Goal: Task Accomplishment & Management: Manage account settings

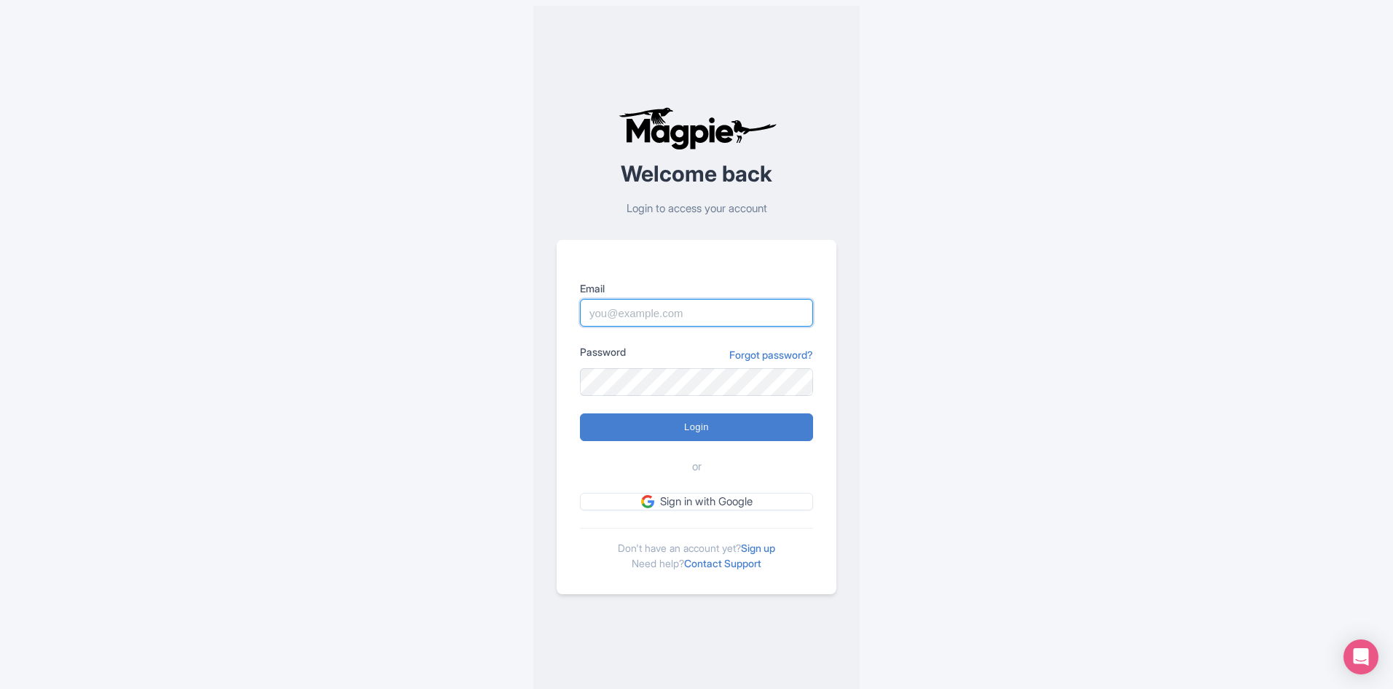
click at [718, 318] on input "Email" at bounding box center [696, 313] width 233 height 28
click at [580, 413] on input "Login" at bounding box center [696, 427] width 233 height 28
type input "Logging in..."
type input "rositsag@bigbustours.com"
click at [681, 316] on input "Email" at bounding box center [696, 313] width 233 height 28
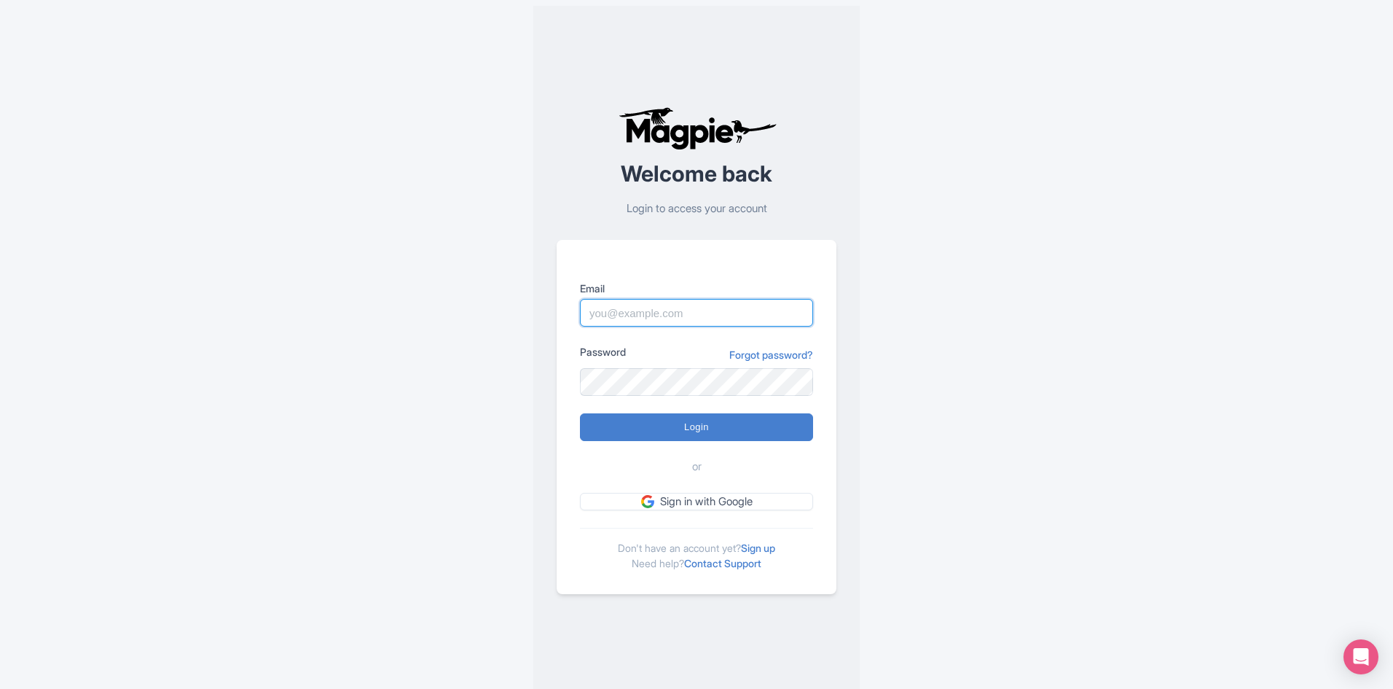
type input "[EMAIL_ADDRESS][DOMAIN_NAME]"
click at [729, 428] on input "Login" at bounding box center [696, 427] width 233 height 28
type input "Logging in..."
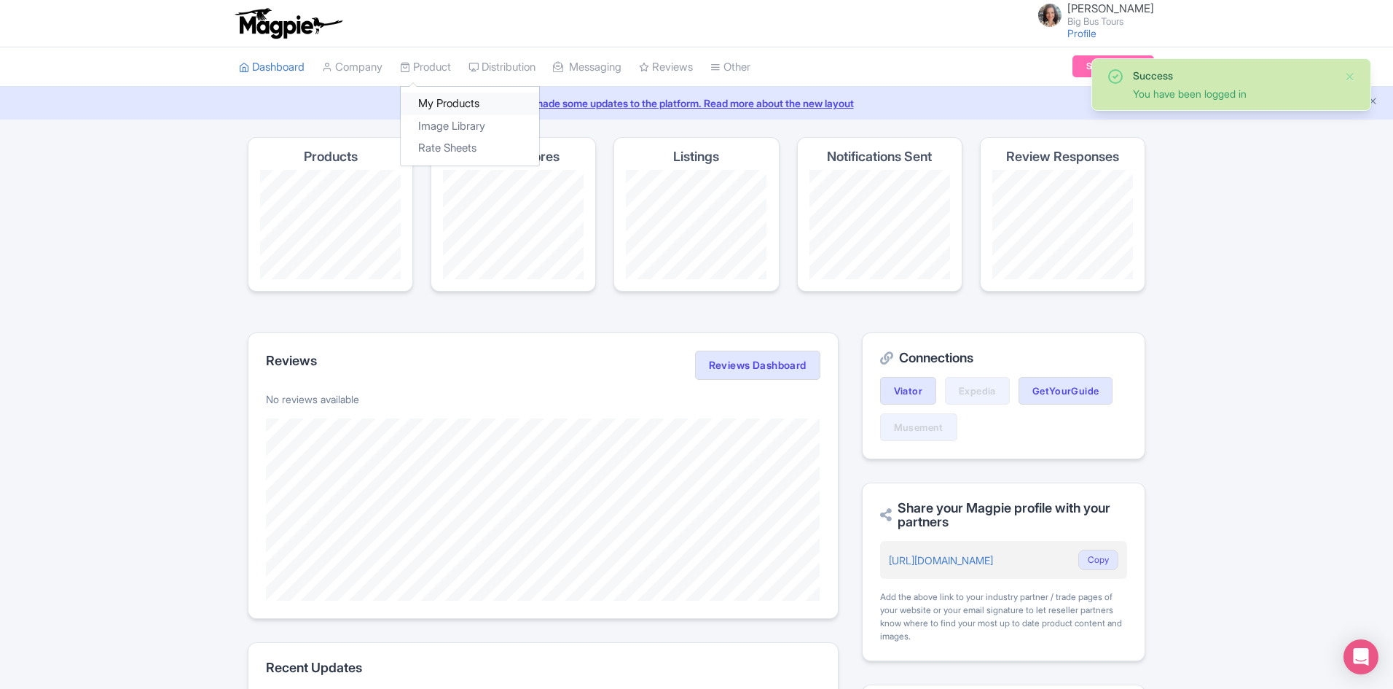
click at [440, 96] on link "My Products" at bounding box center [470, 104] width 138 height 23
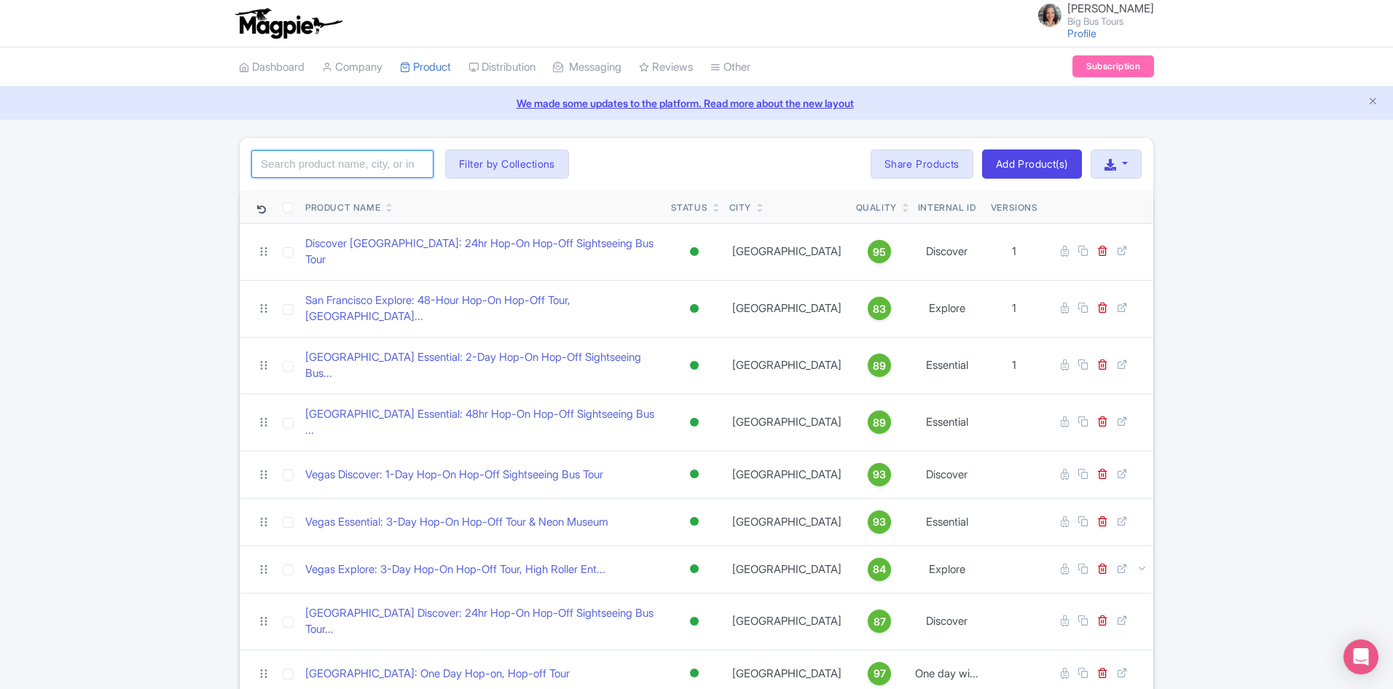
click at [351, 162] on input "search" at bounding box center [342, 164] width 182 height 28
type input "naples"
click button "Search" at bounding box center [0, 0] width 0 height 0
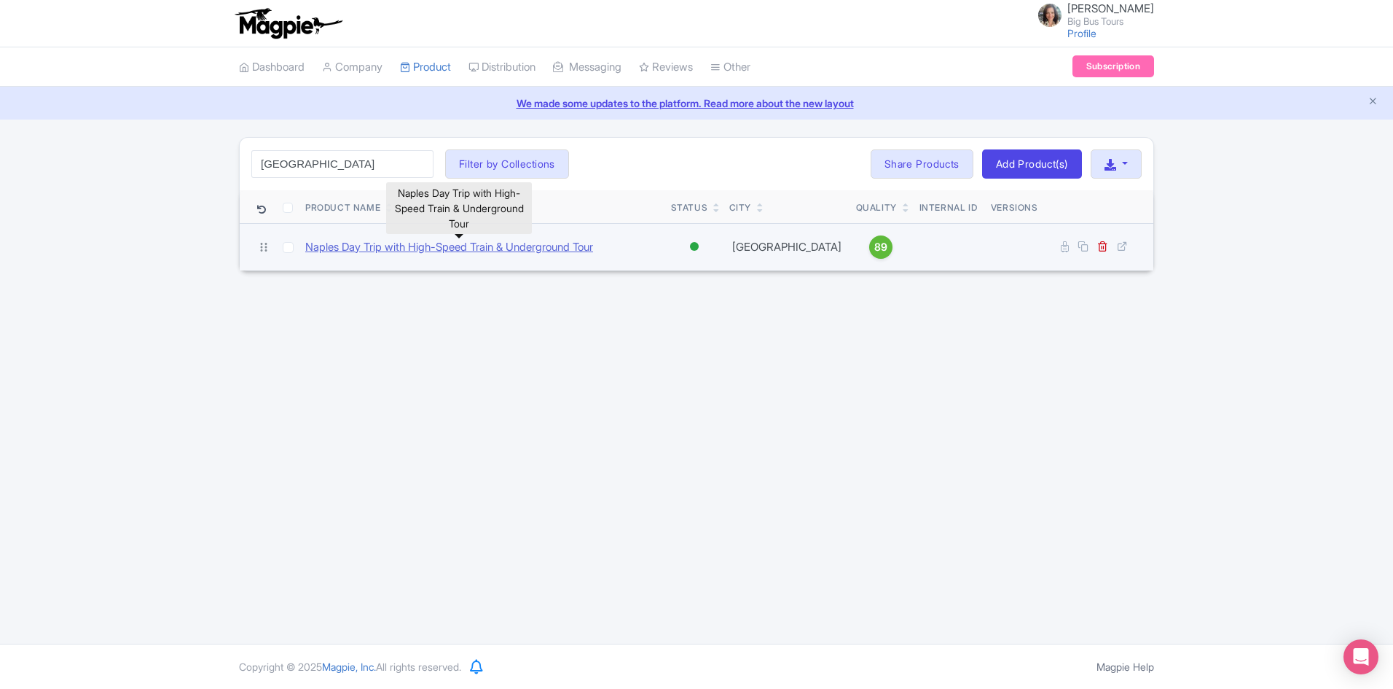
click at [445, 252] on link "Naples Day Trip with High-Speed Train & Underground Tour" at bounding box center [449, 247] width 288 height 17
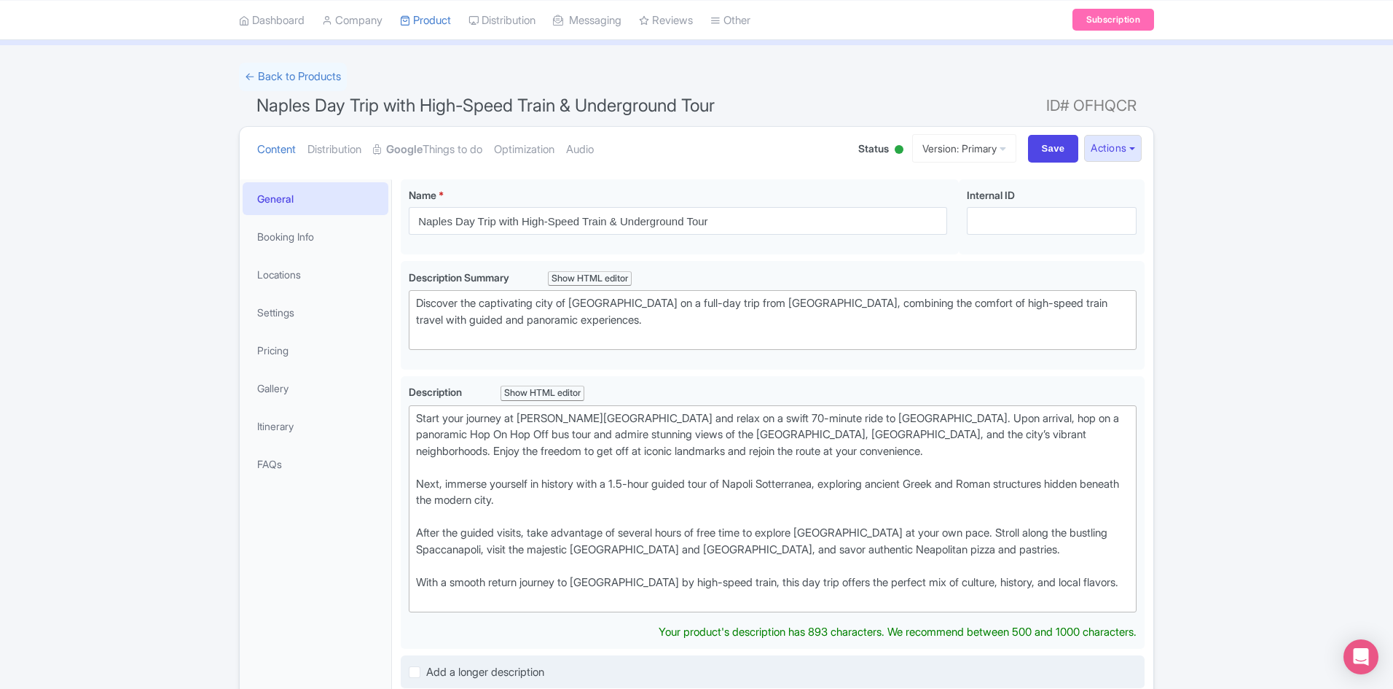
scroll to position [219, 0]
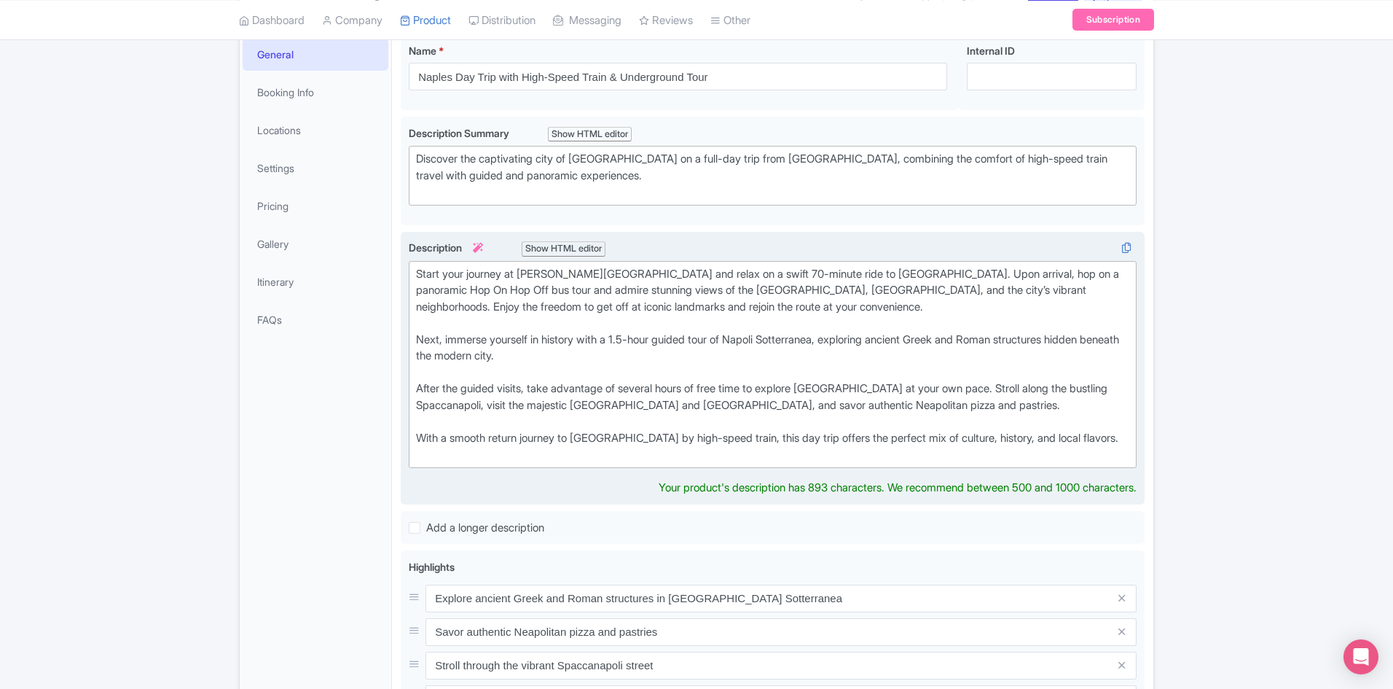
click at [420, 338] on div "Start your journey at Roma Termini Station and relax on a swift 70-minute ride …" at bounding box center [772, 364] width 713 height 197
click at [420, 388] on div "Start your journey at Roma Termini Station and relax on a swift 70-minute ride …" at bounding box center [772, 364] width 713 height 197
click at [994, 404] on div "Start your journey at Roma Termini Station and relax on a swift 70-minute ride …" at bounding box center [772, 364] width 713 height 197
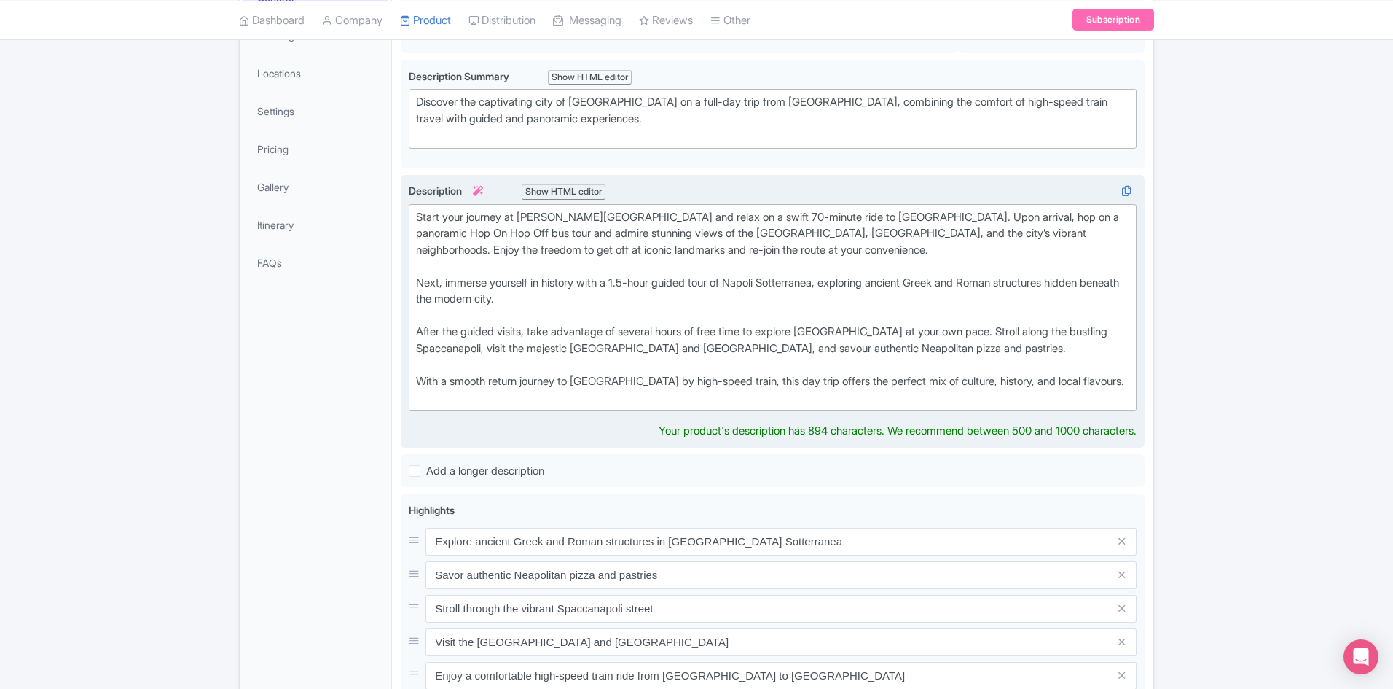
scroll to position [437, 0]
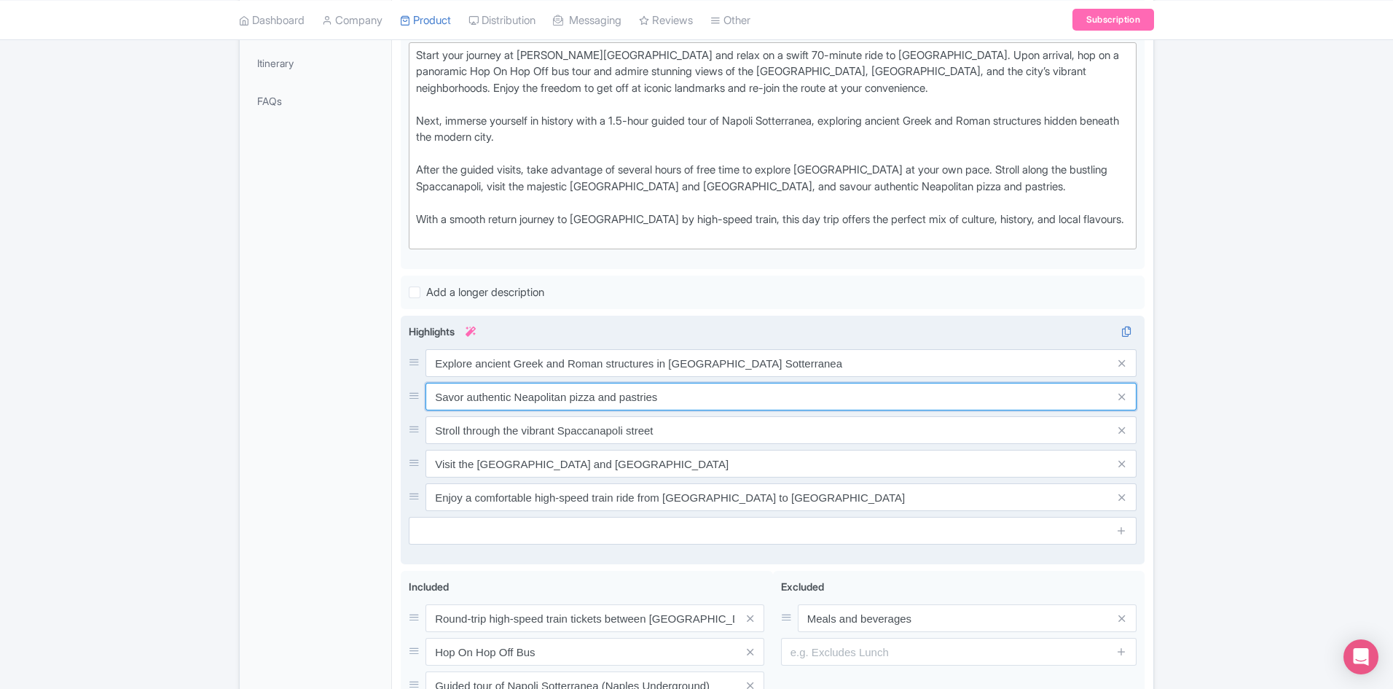
drag, startPoint x: 463, startPoint y: 413, endPoint x: 433, endPoint y: 413, distance: 30.6
click at [433, 413] on div "Explore ancient Greek and Roman structures in Napoli Sotterranea Savor authenti…" at bounding box center [773, 430] width 728 height 162
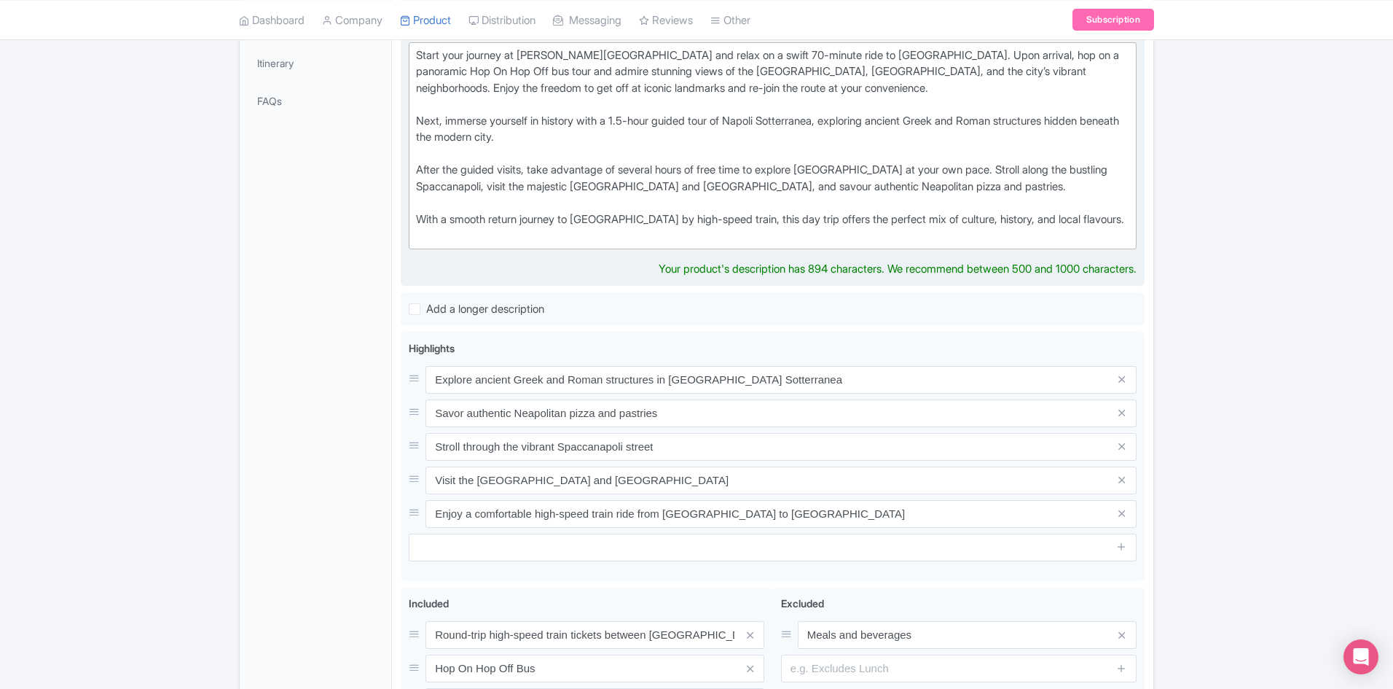
click at [829, 188] on div "Start your journey at Roma Termini Station and relax on a swift 70-minute ride …" at bounding box center [772, 145] width 713 height 197
click at [836, 187] on div "Start your journey at Roma Termini Station and relax on a swift 70-minute ride …" at bounding box center [772, 145] width 713 height 197
type trix-editor "<div>Start your journey at Roma Termini Station and relax on a swift 70-minute …"
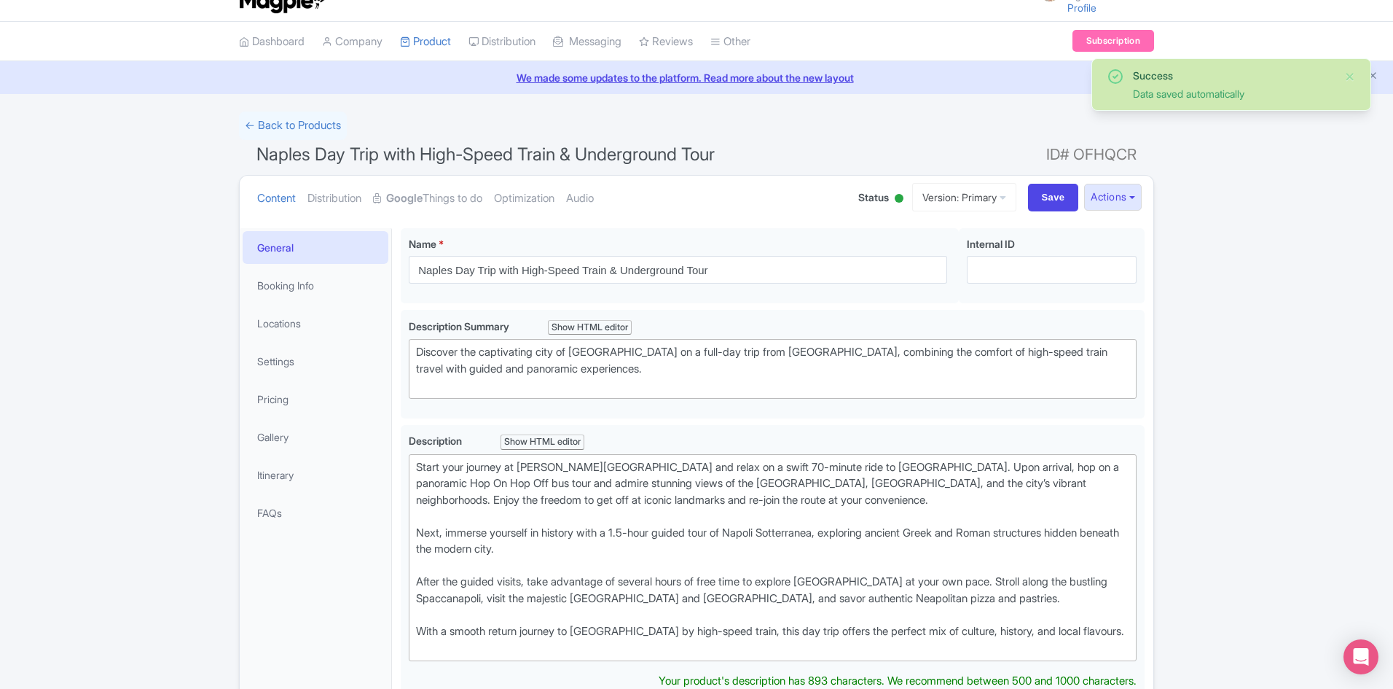
scroll to position [0, 0]
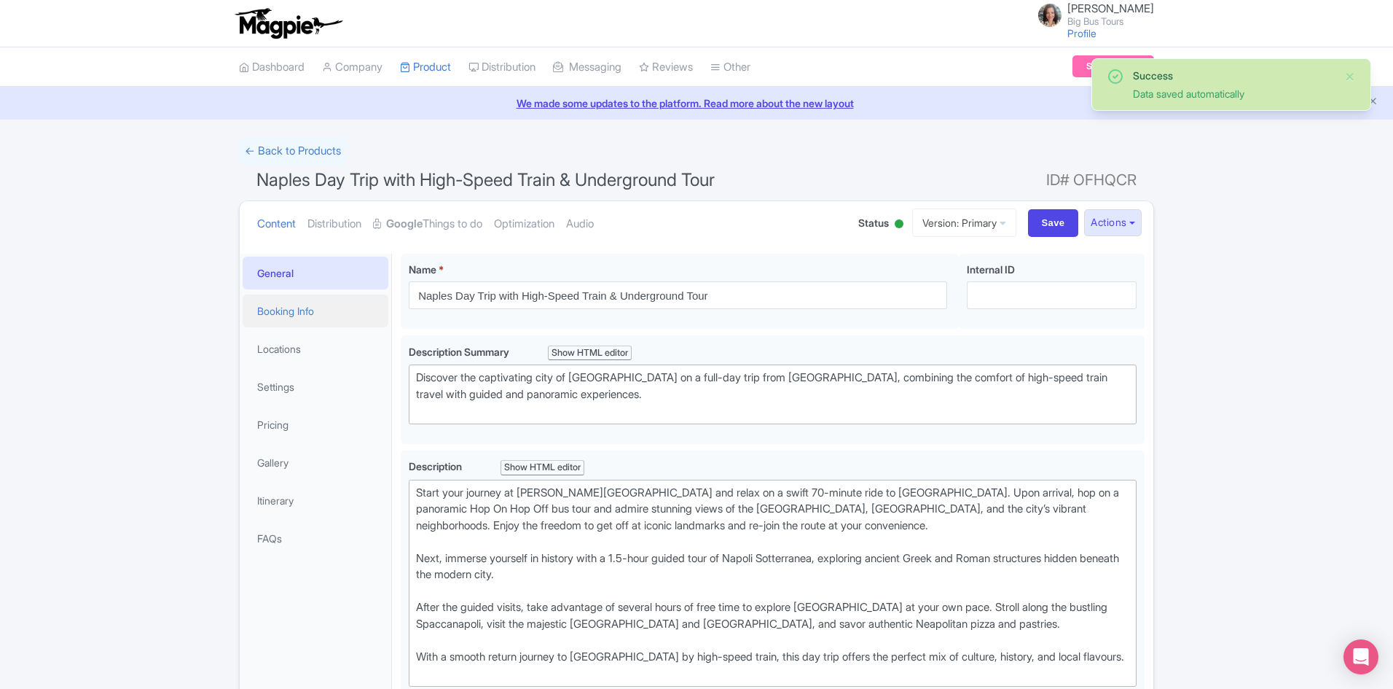
click at [280, 307] on link "Booking Info" at bounding box center [316, 310] width 146 height 33
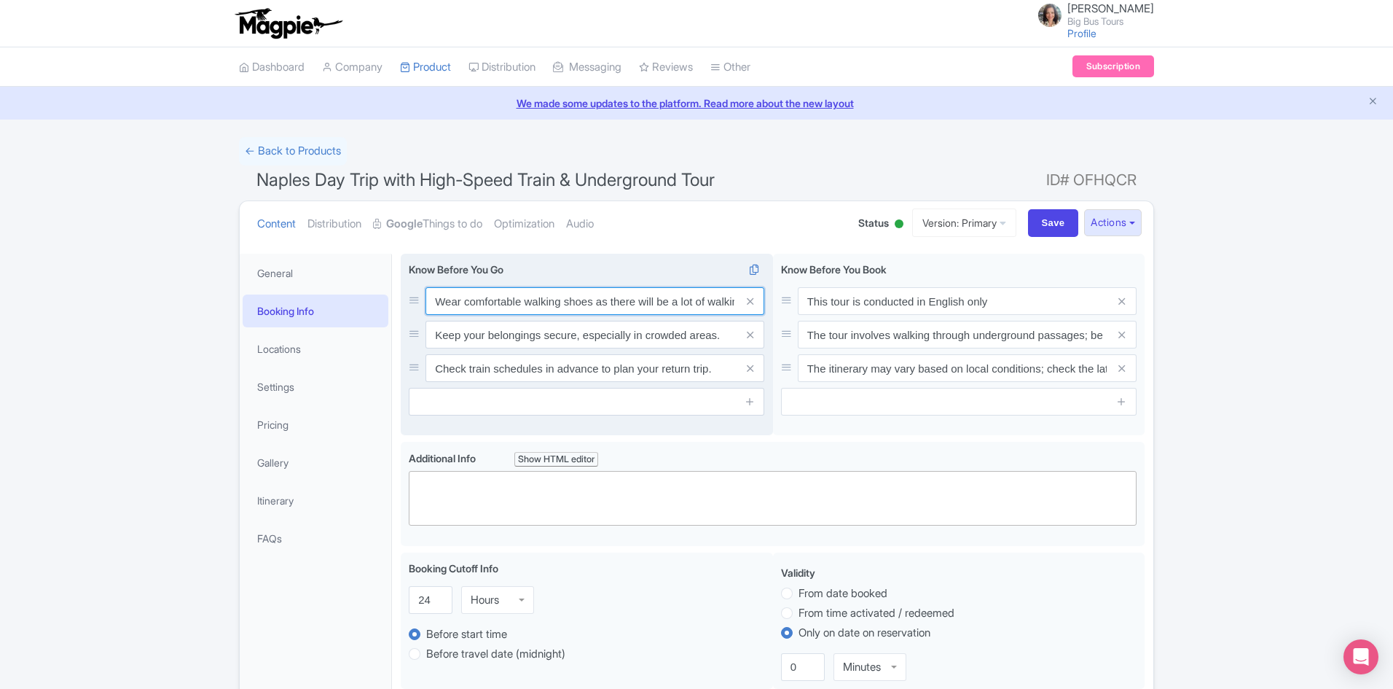
scroll to position [0, 55]
drag, startPoint x: 541, startPoint y: 302, endPoint x: 768, endPoint y: 324, distance: 228.5
click at [768, 324] on div "Wear comfortable walking shoes as there will be a lot of walking involved. Keep…" at bounding box center [587, 345] width 372 height 182
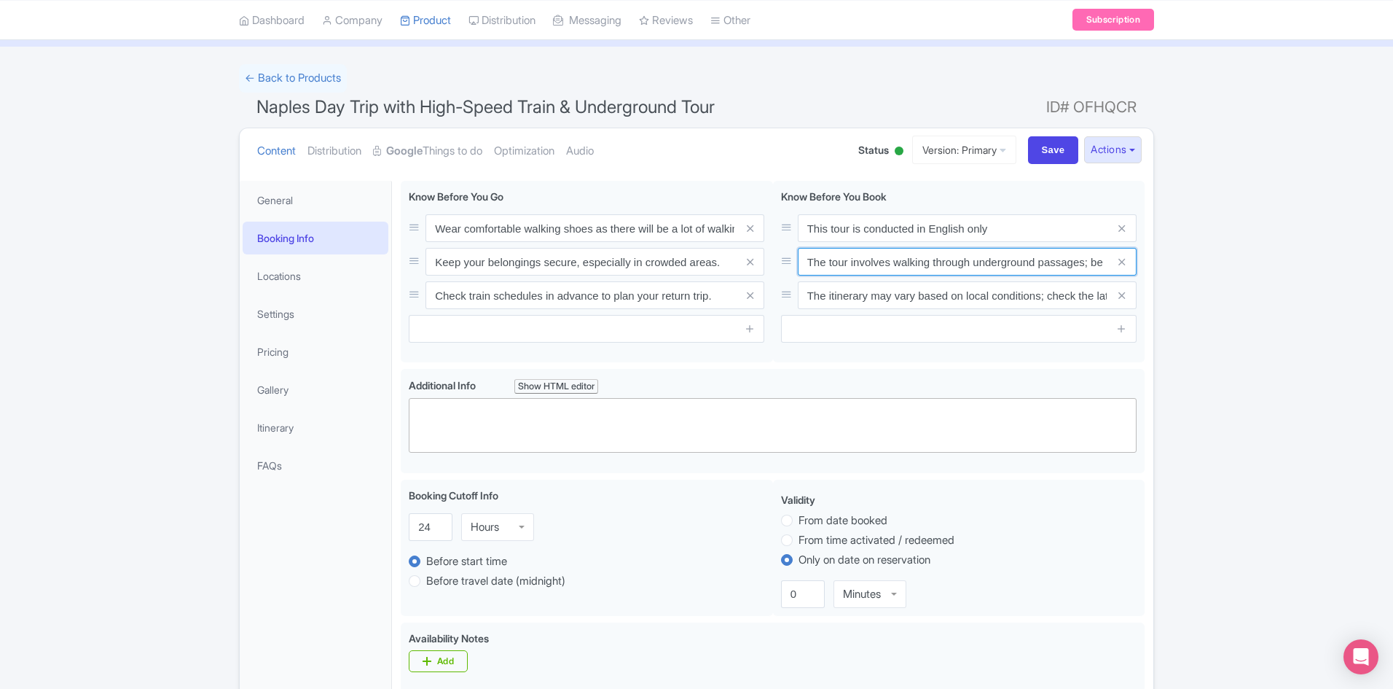
scroll to position [0, 145]
drag, startPoint x: 1037, startPoint y: 264, endPoint x: 1172, endPoint y: 263, distance: 135.5
click at [1172, 263] on div "Success Data saved automatically ← Back to Products Naples Day Trip with High-S…" at bounding box center [696, 657] width 1393 height 1186
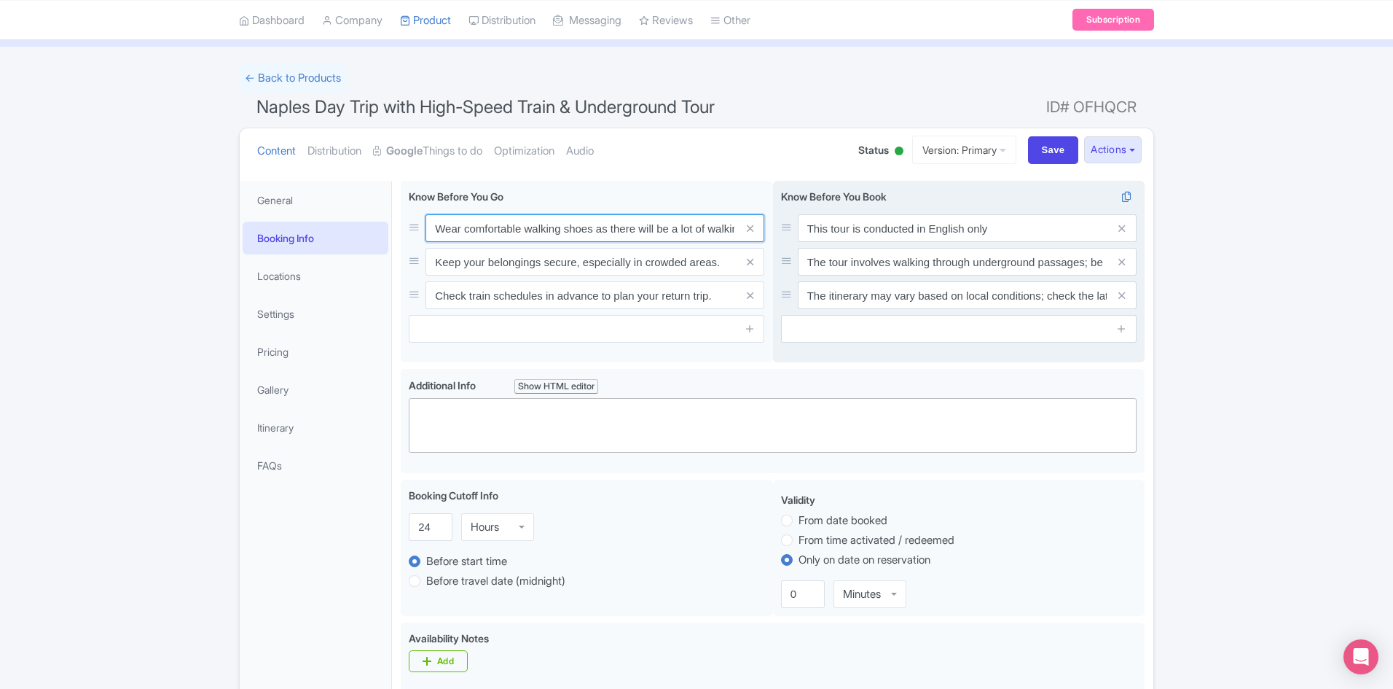
scroll to position [0, 55]
drag, startPoint x: 432, startPoint y: 226, endPoint x: 858, endPoint y: 270, distance: 427.8
click at [858, 270] on div "Wear comfortable walking shoes as there will be a lot of walking involved. Keep…" at bounding box center [773, 275] width 744 height 188
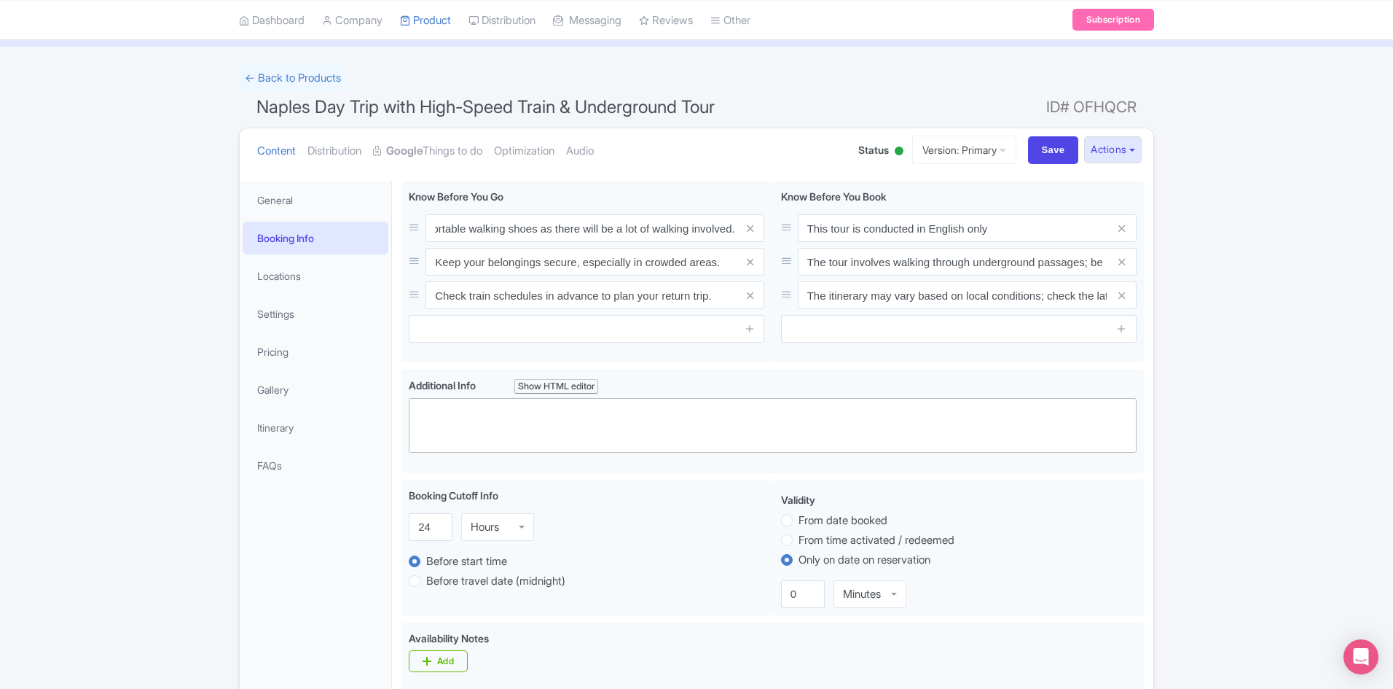
scroll to position [0, 0]
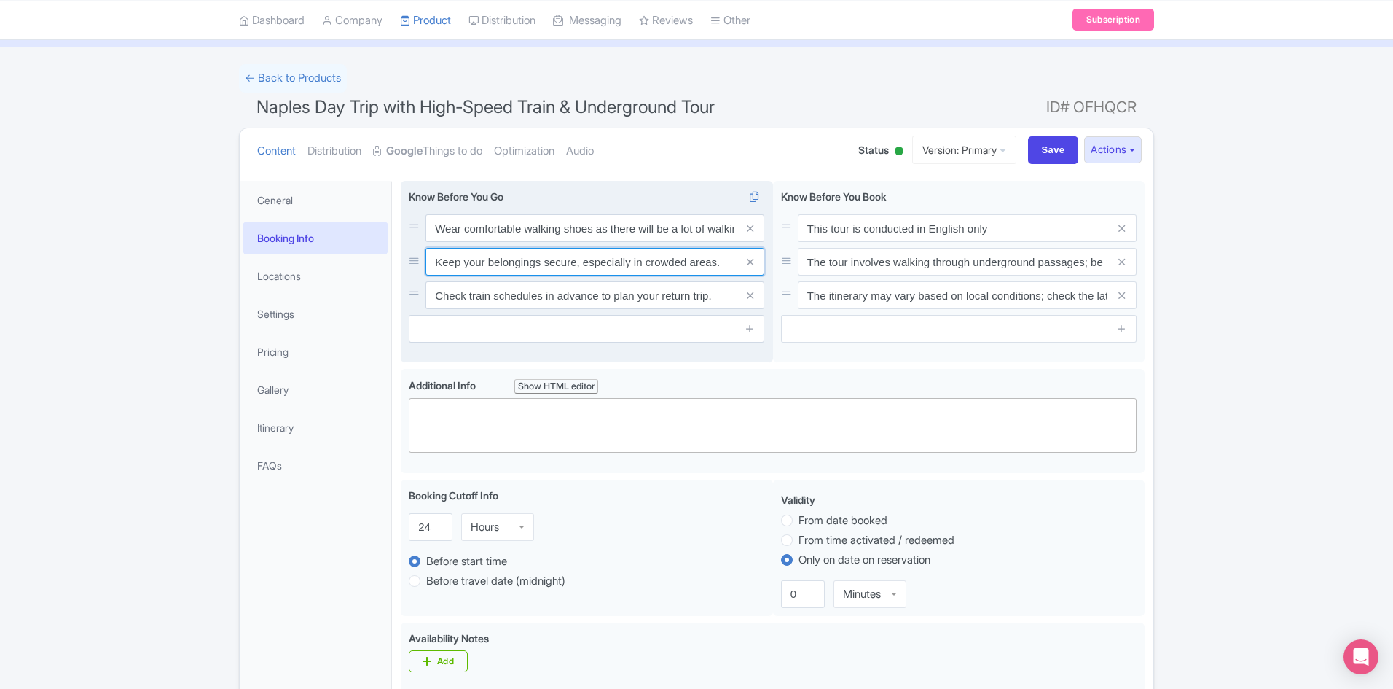
drag, startPoint x: 461, startPoint y: 259, endPoint x: 450, endPoint y: 258, distance: 10.3
click at [461, 259] on input "Keep your belongings secure, especially in crowded areas." at bounding box center [595, 262] width 339 height 28
drag, startPoint x: 437, startPoint y: 225, endPoint x: 761, endPoint y: 232, distance: 323.6
click at [761, 232] on div "Wear comfortable walking shoes as there will be a lot of walking involved." at bounding box center [595, 228] width 339 height 28
paste input "Comfortable walking shoes are recommended, as the experience involves a lot of …"
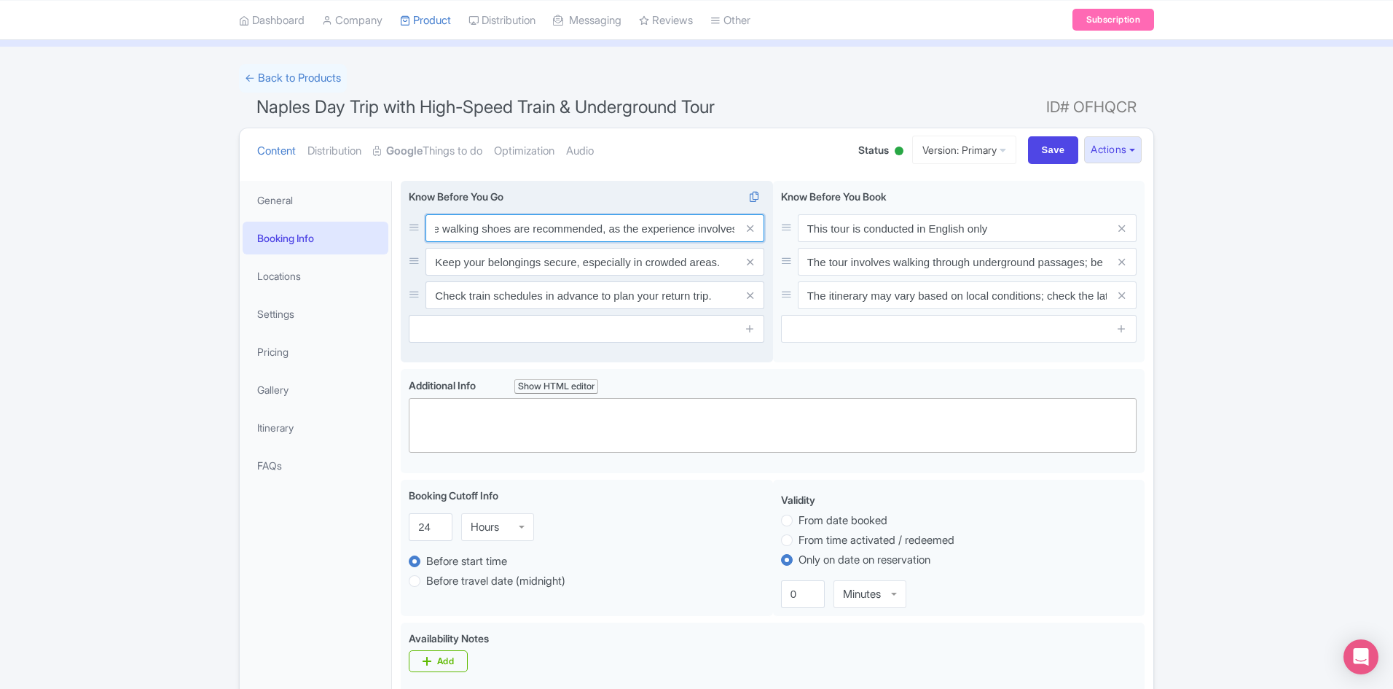
scroll to position [0, 133]
type input "Comfortable walking shoes are recommended, as the experience involves a lot of …"
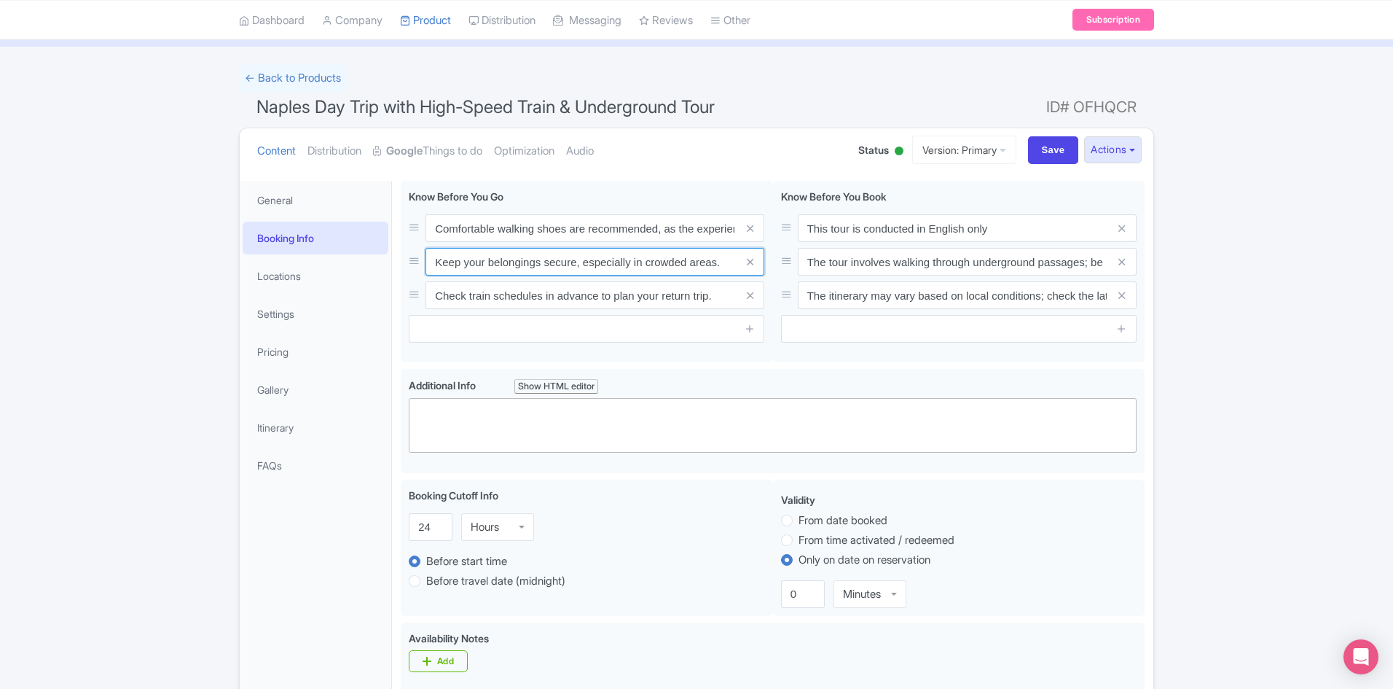
drag, startPoint x: 723, startPoint y: 260, endPoint x: 323, endPoint y: 234, distance: 400.9
click at [752, 259] on icon at bounding box center [750, 261] width 7 height 11
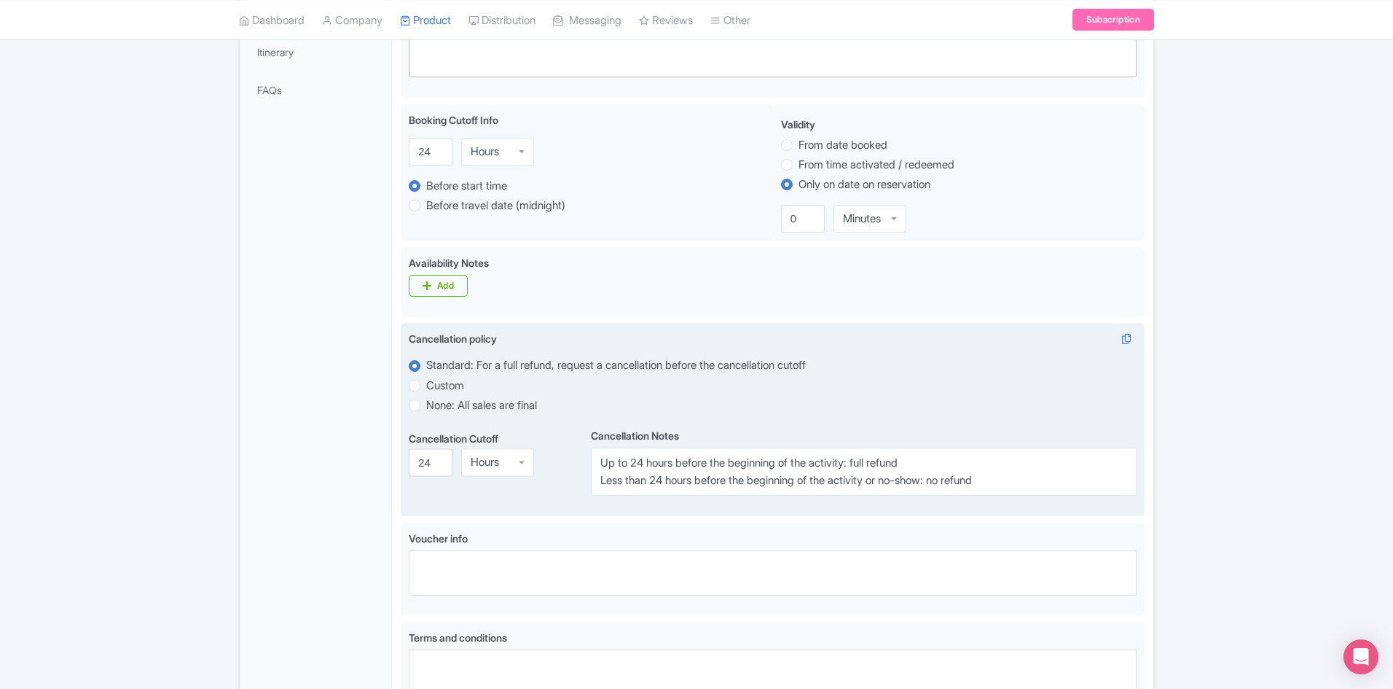
scroll to position [656, 0]
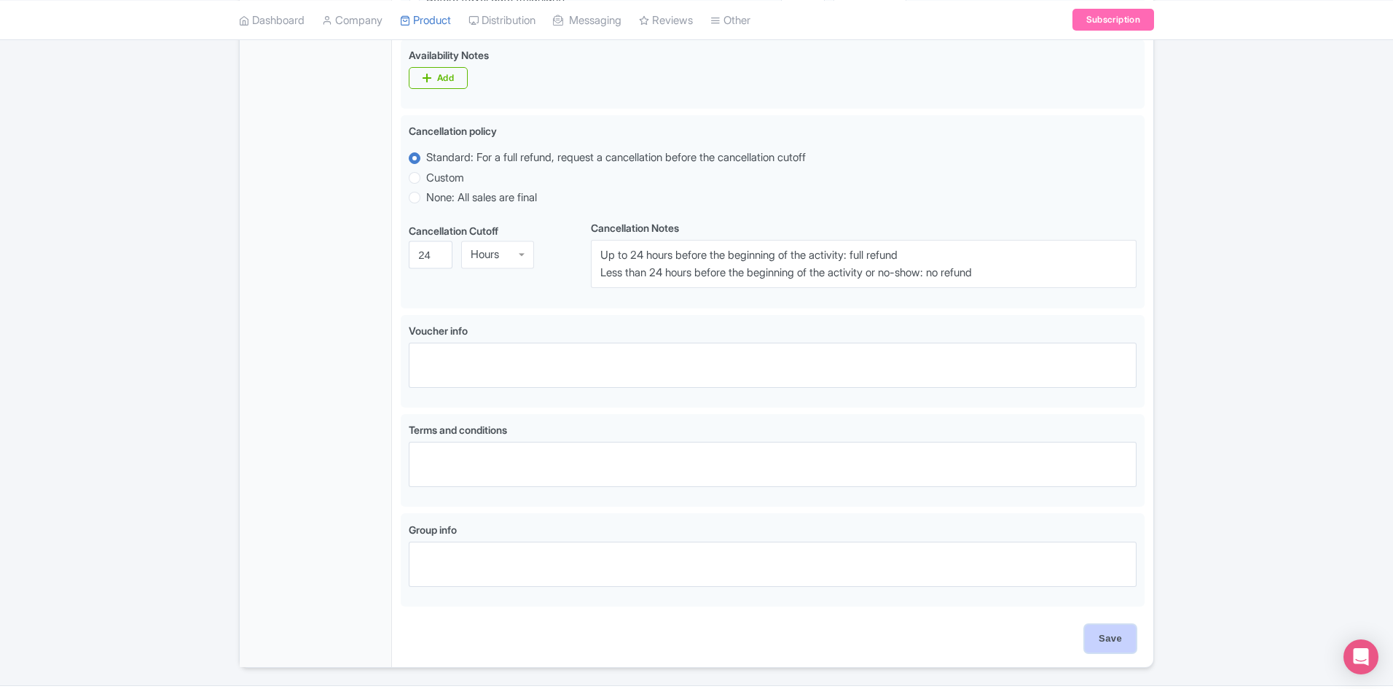
click at [1113, 638] on input "Save" at bounding box center [1110, 638] width 51 height 28
type input "Saving..."
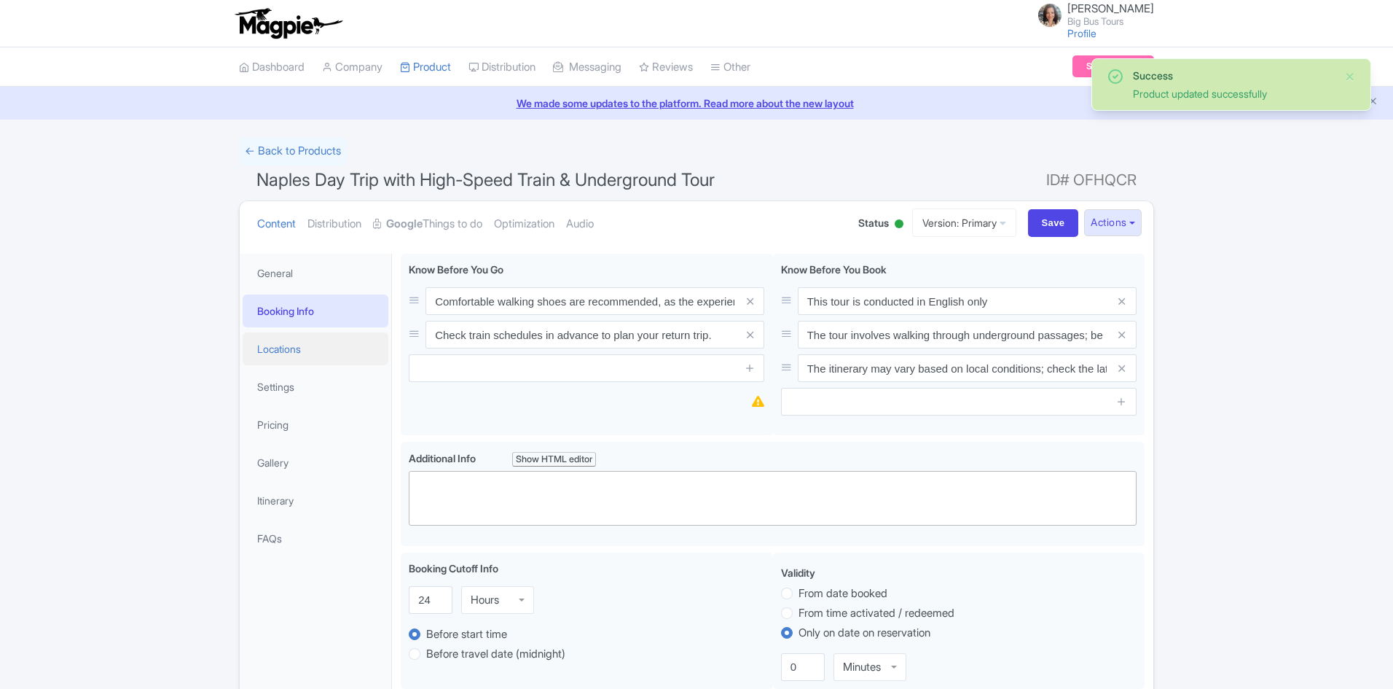
click at [278, 346] on link "Locations" at bounding box center [316, 348] width 146 height 33
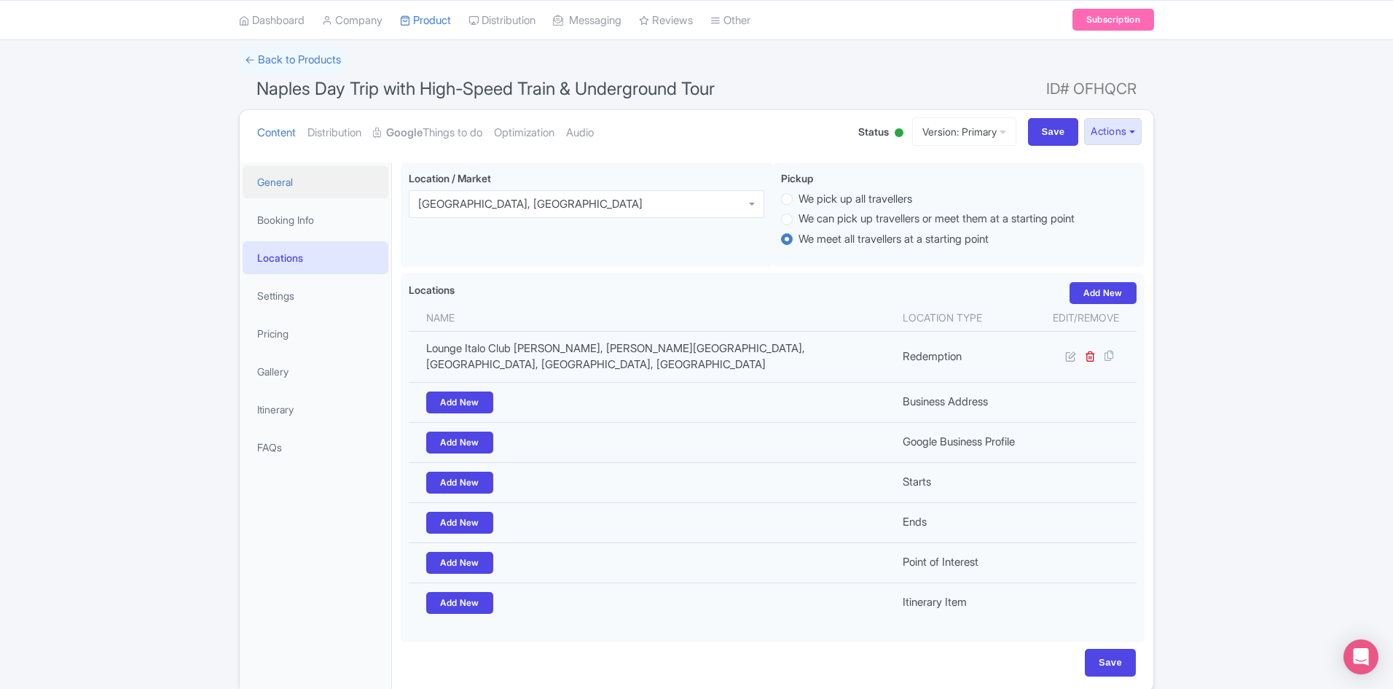
scroll to position [10, 0]
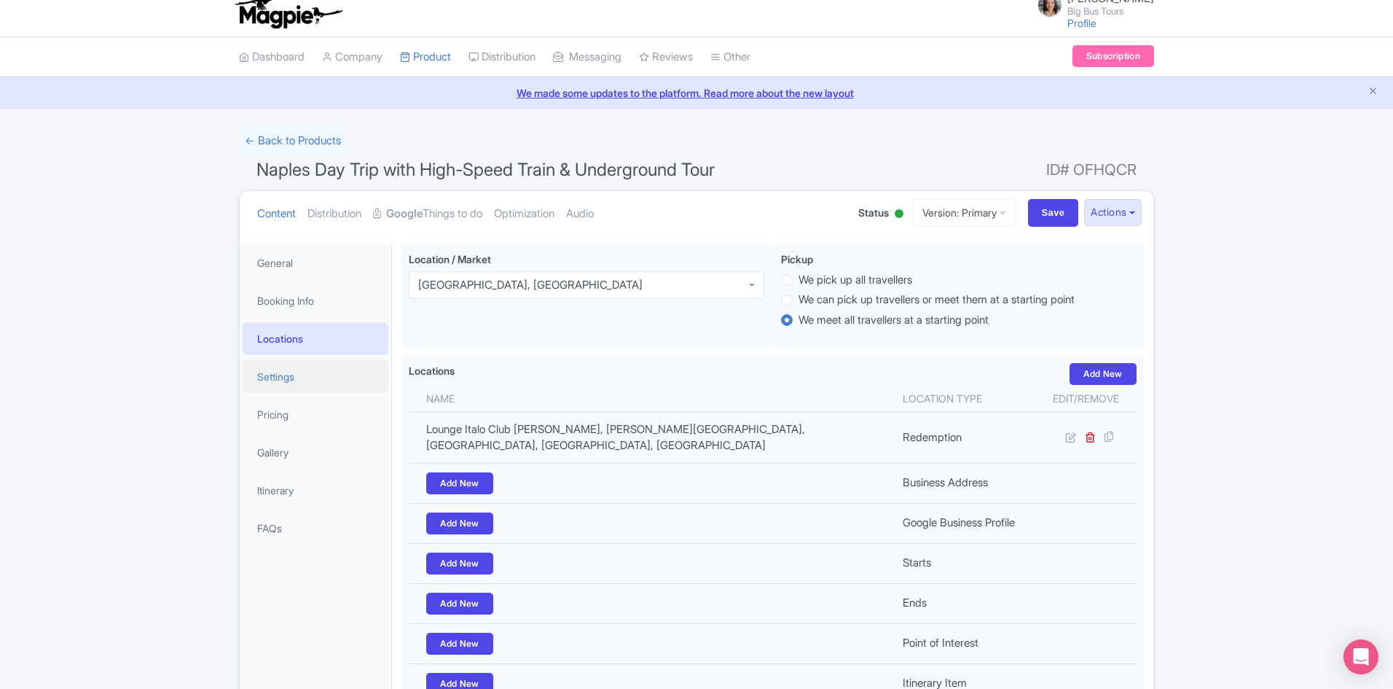
click at [289, 373] on link "Settings" at bounding box center [316, 376] width 146 height 33
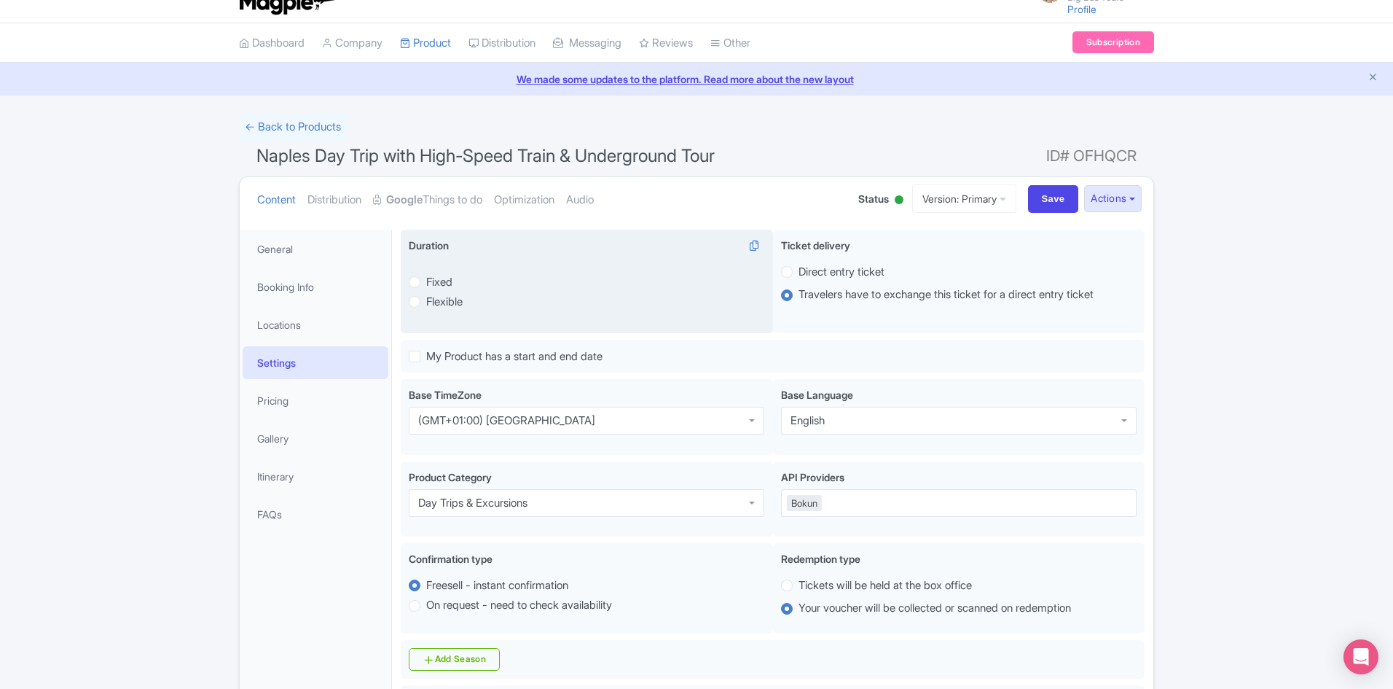
scroll to position [0, 0]
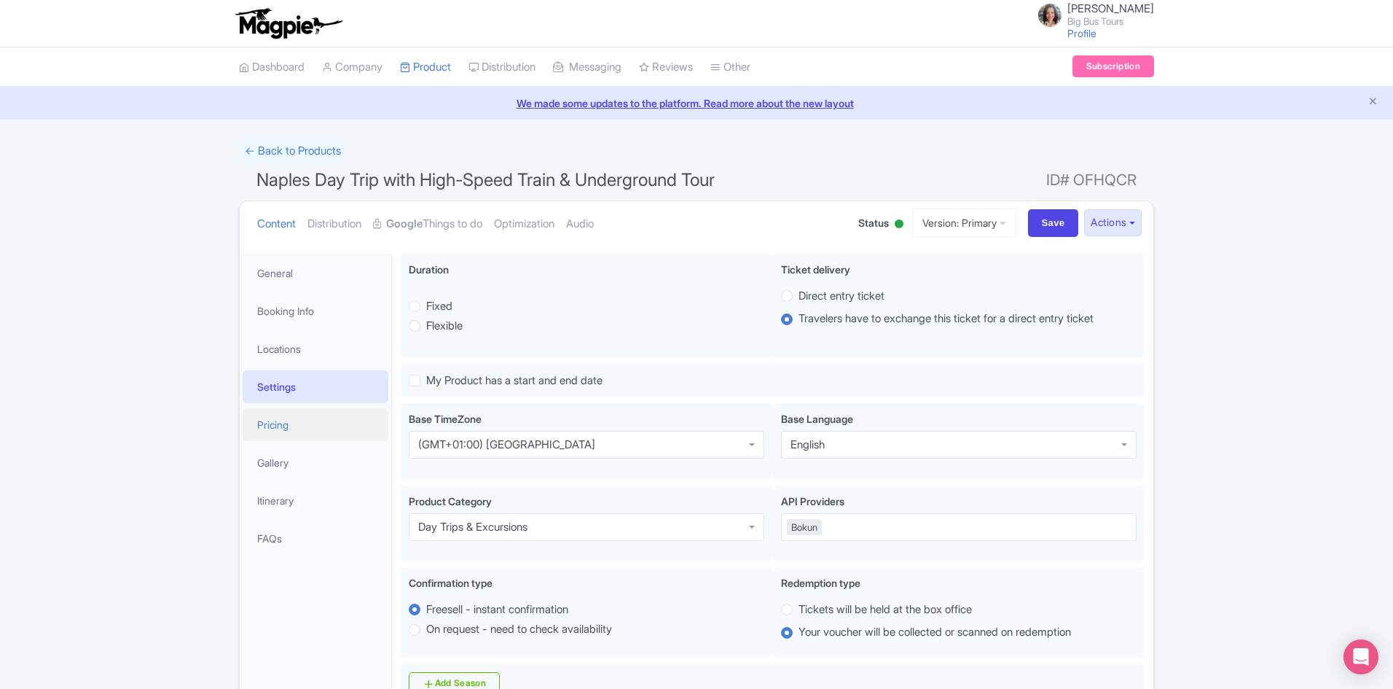
click at [281, 419] on link "Pricing" at bounding box center [316, 424] width 146 height 33
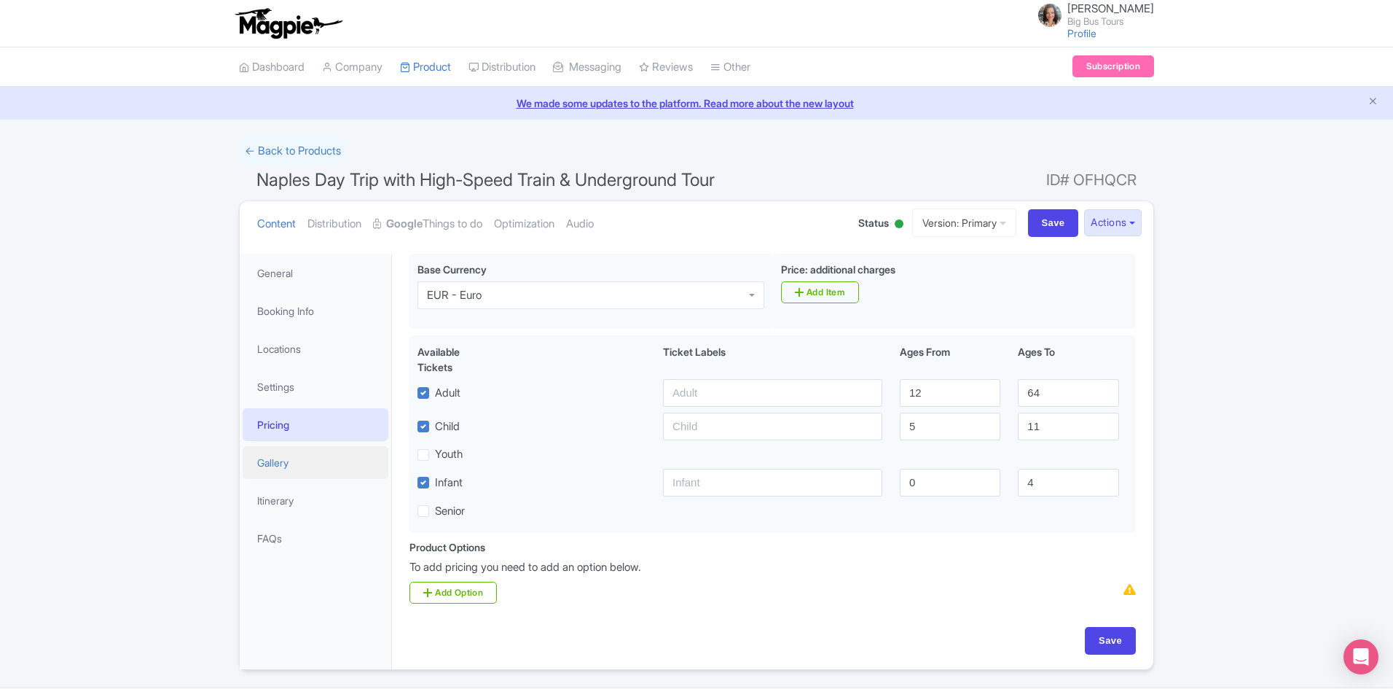
click at [267, 460] on link "Gallery" at bounding box center [316, 462] width 146 height 33
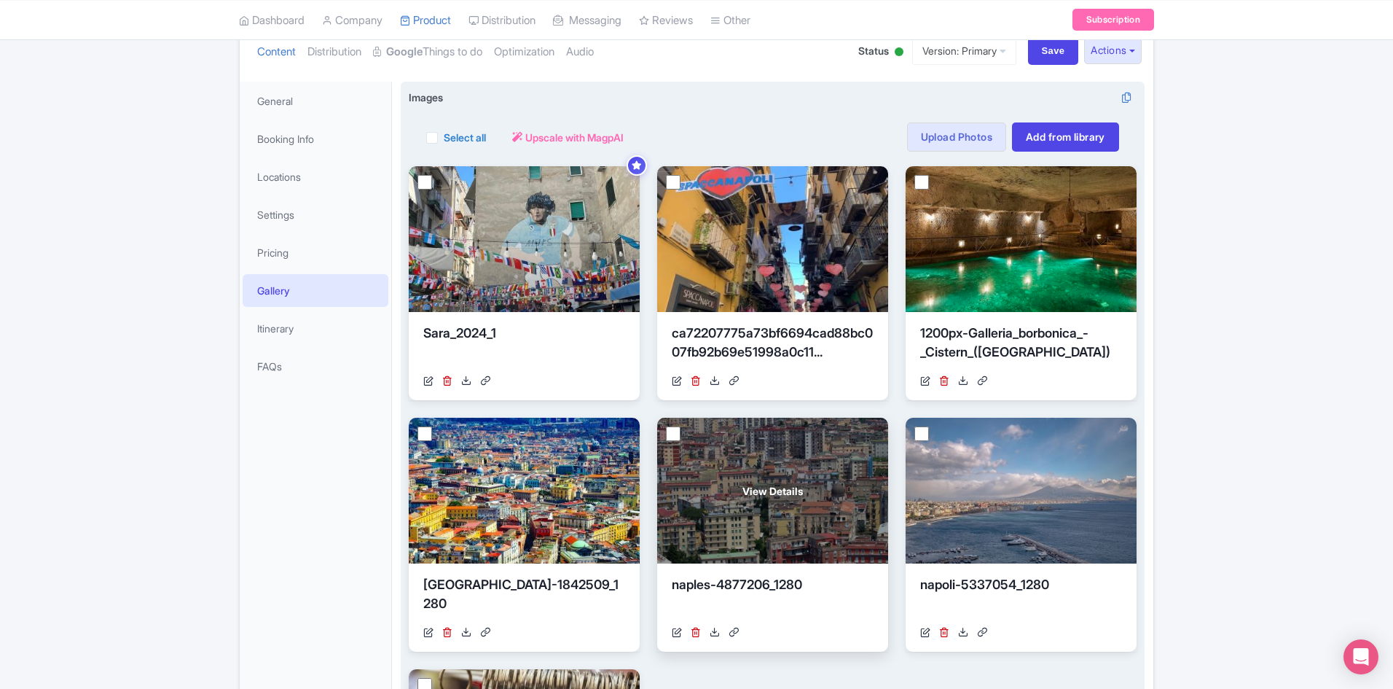
scroll to position [146, 0]
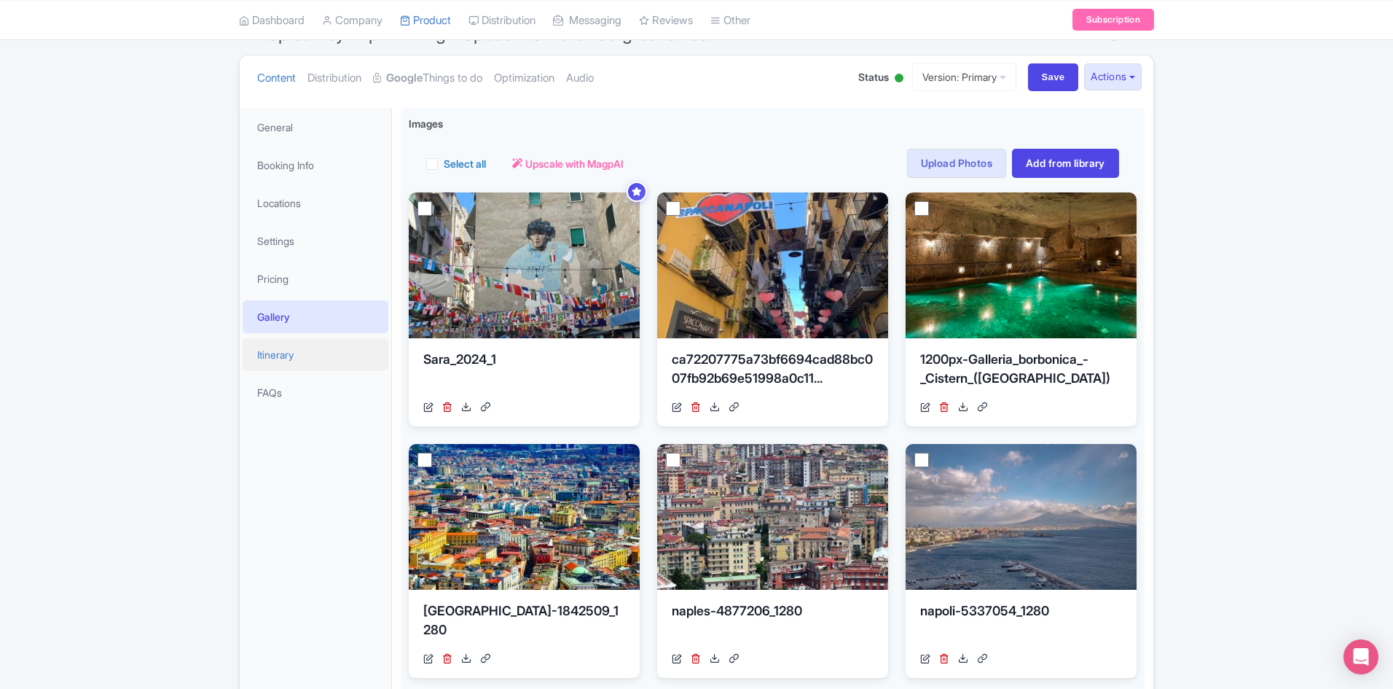
click at [260, 352] on link "Itinerary" at bounding box center [316, 354] width 146 height 33
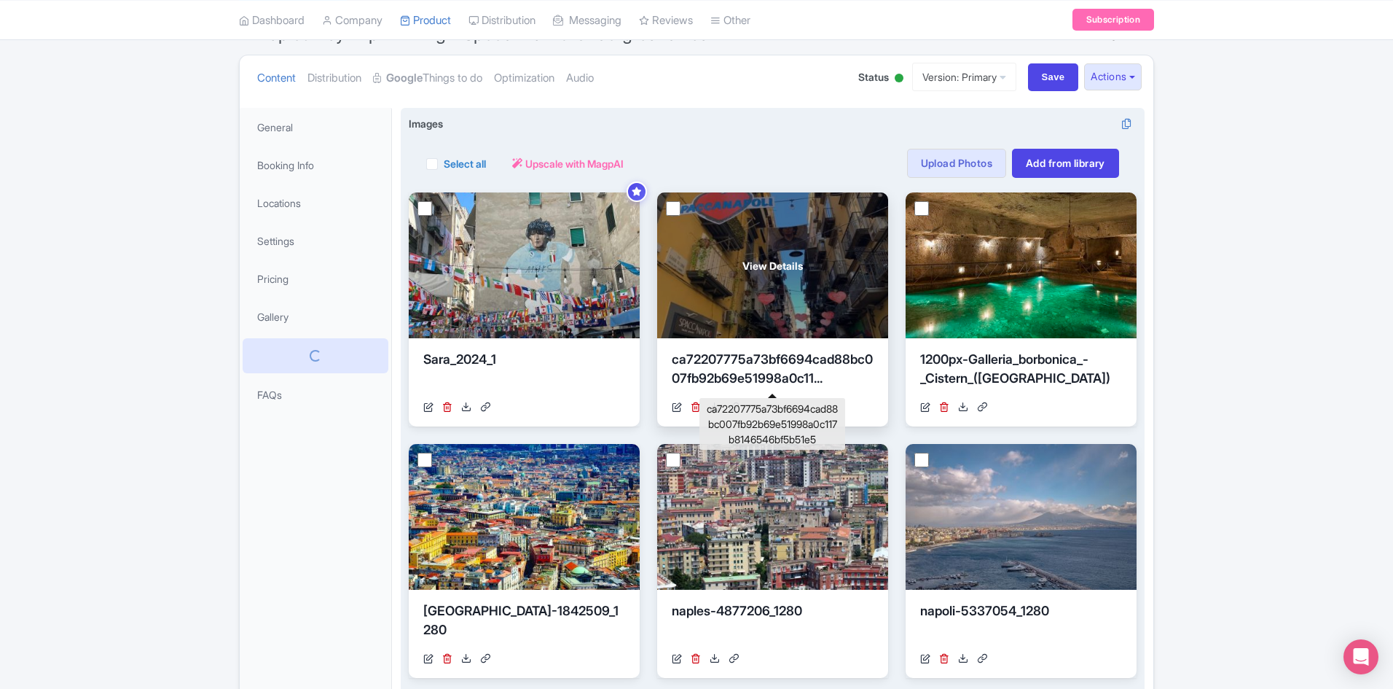
scroll to position [0, 0]
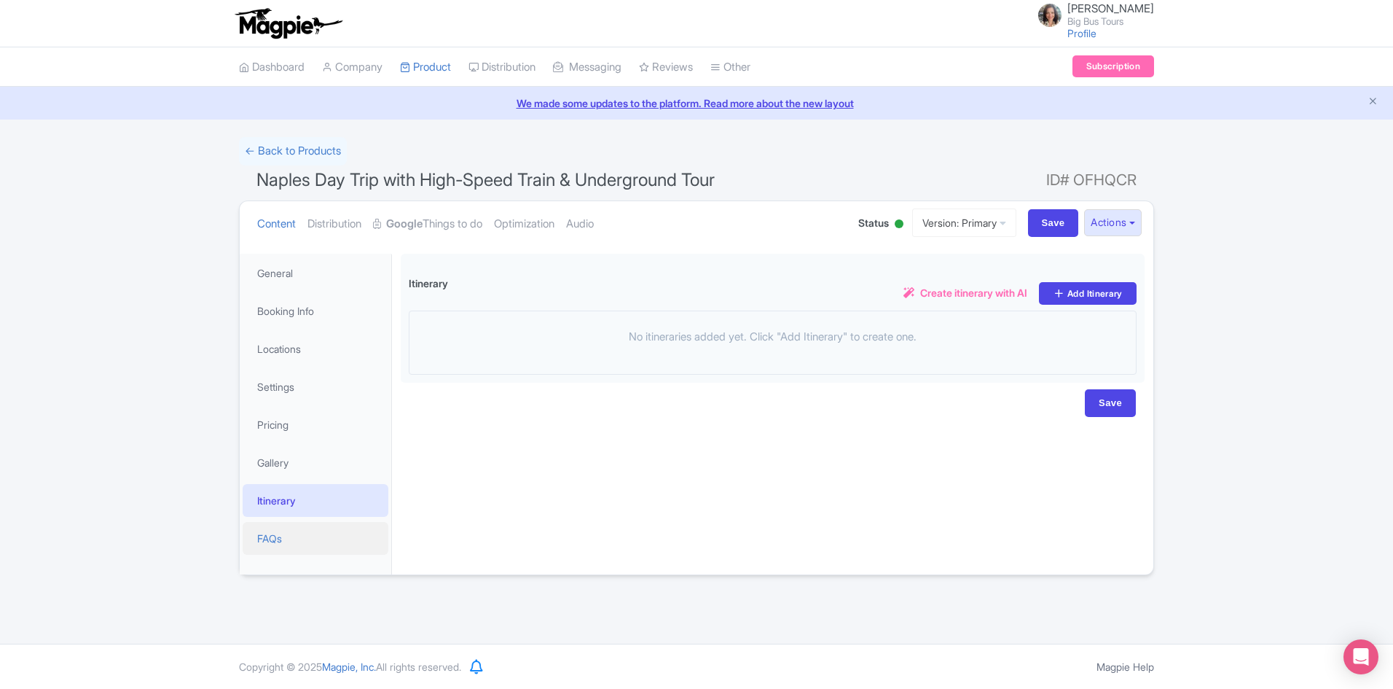
click at [273, 538] on link "FAQs" at bounding box center [316, 538] width 146 height 33
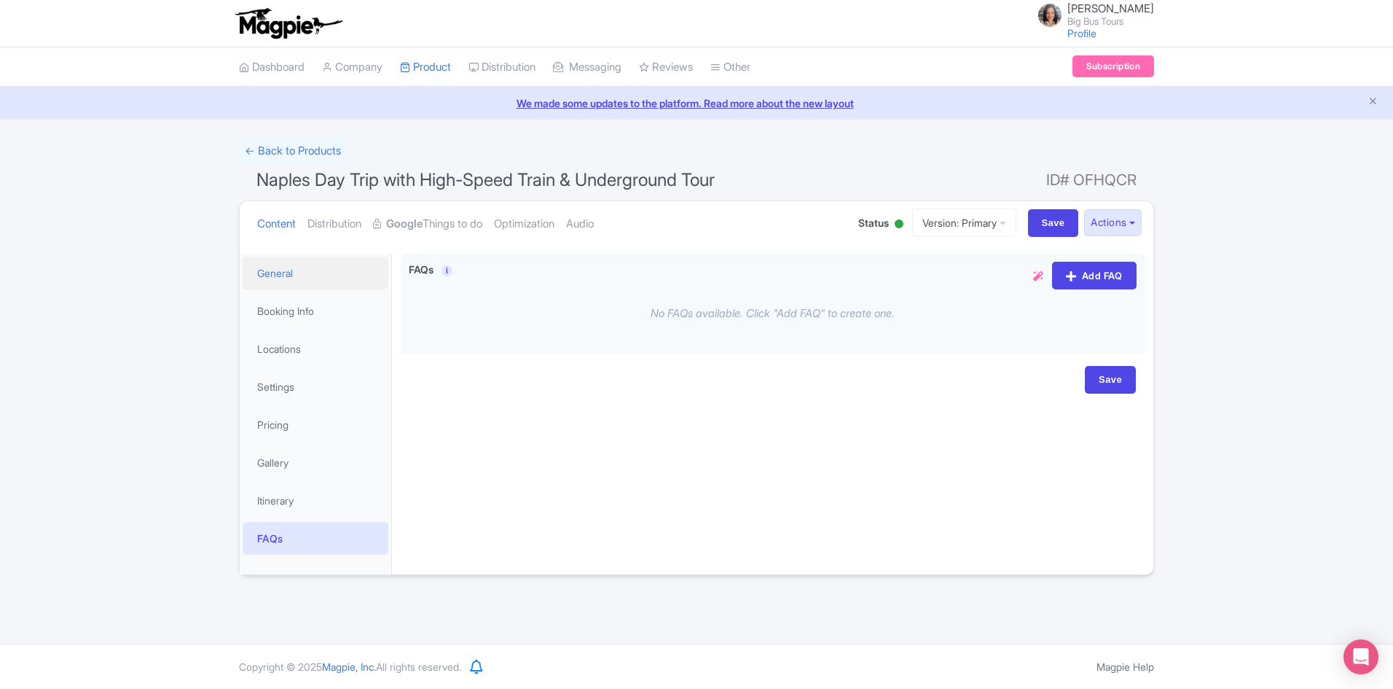
click at [277, 269] on link "General" at bounding box center [316, 272] width 146 height 33
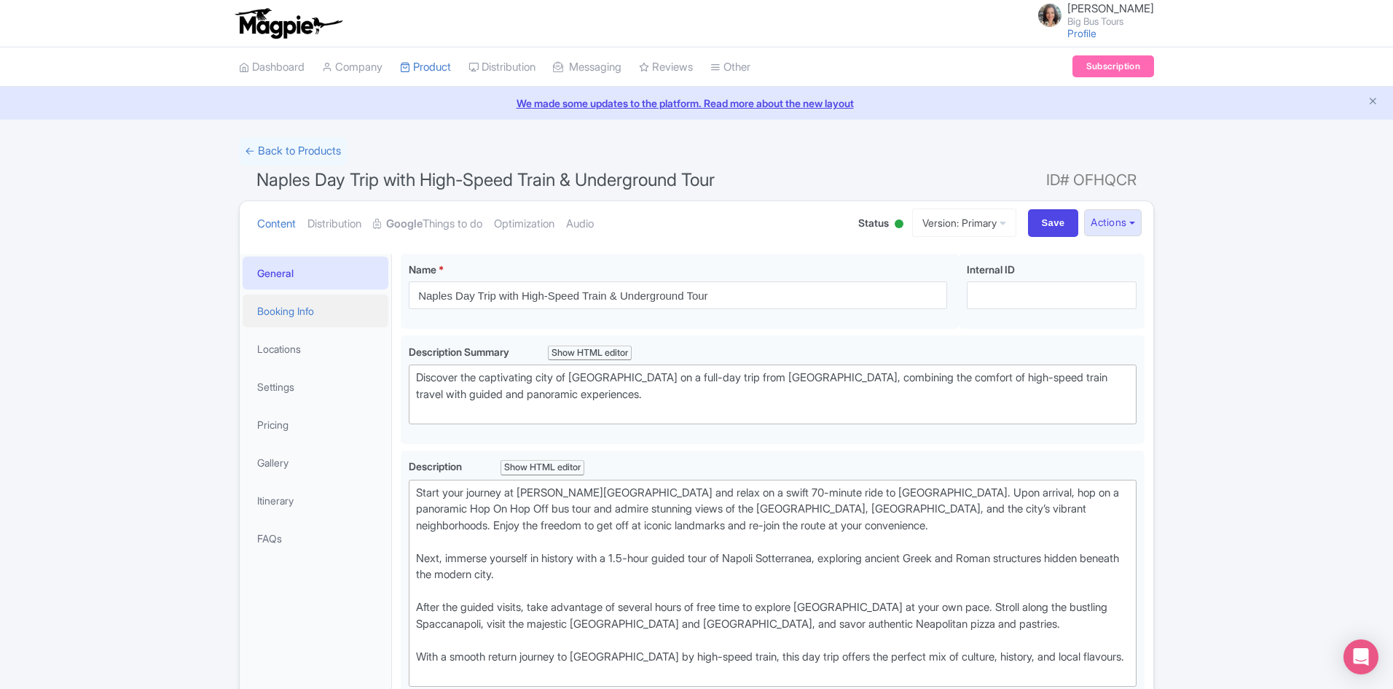
click at [273, 305] on link "Booking Info" at bounding box center [316, 310] width 146 height 33
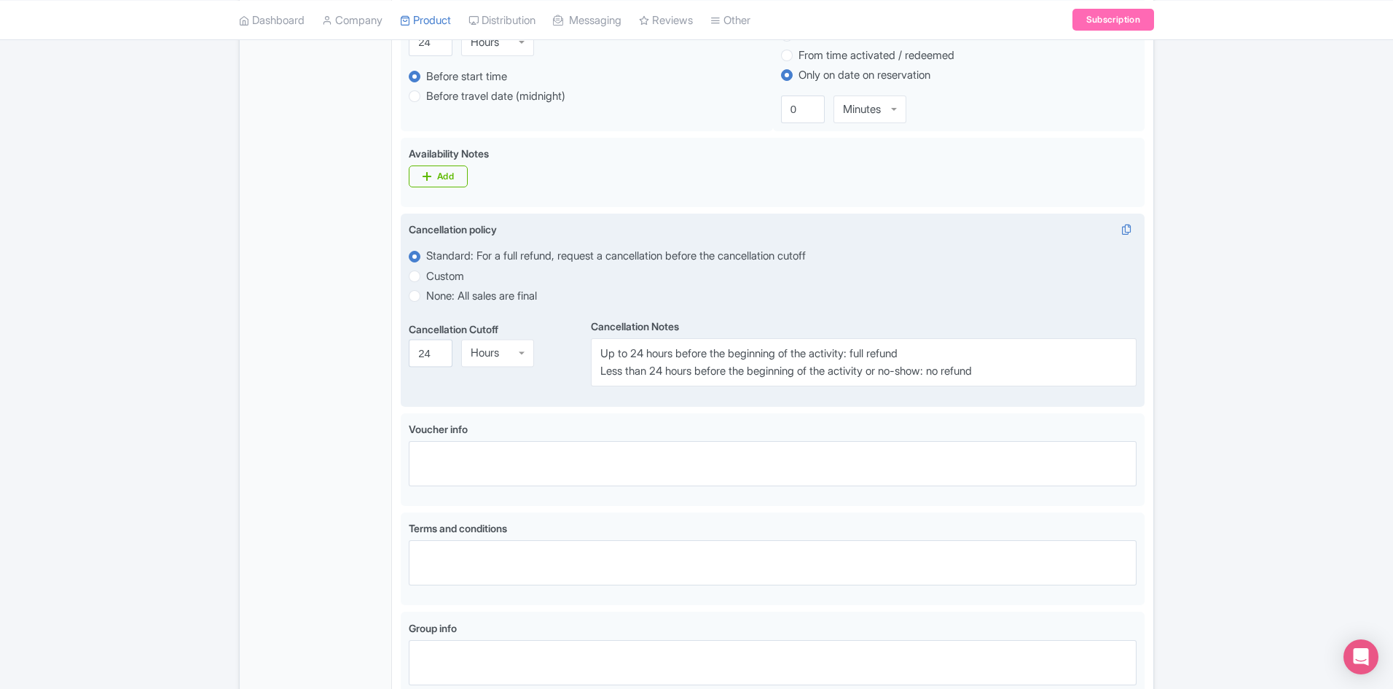
scroll to position [583, 0]
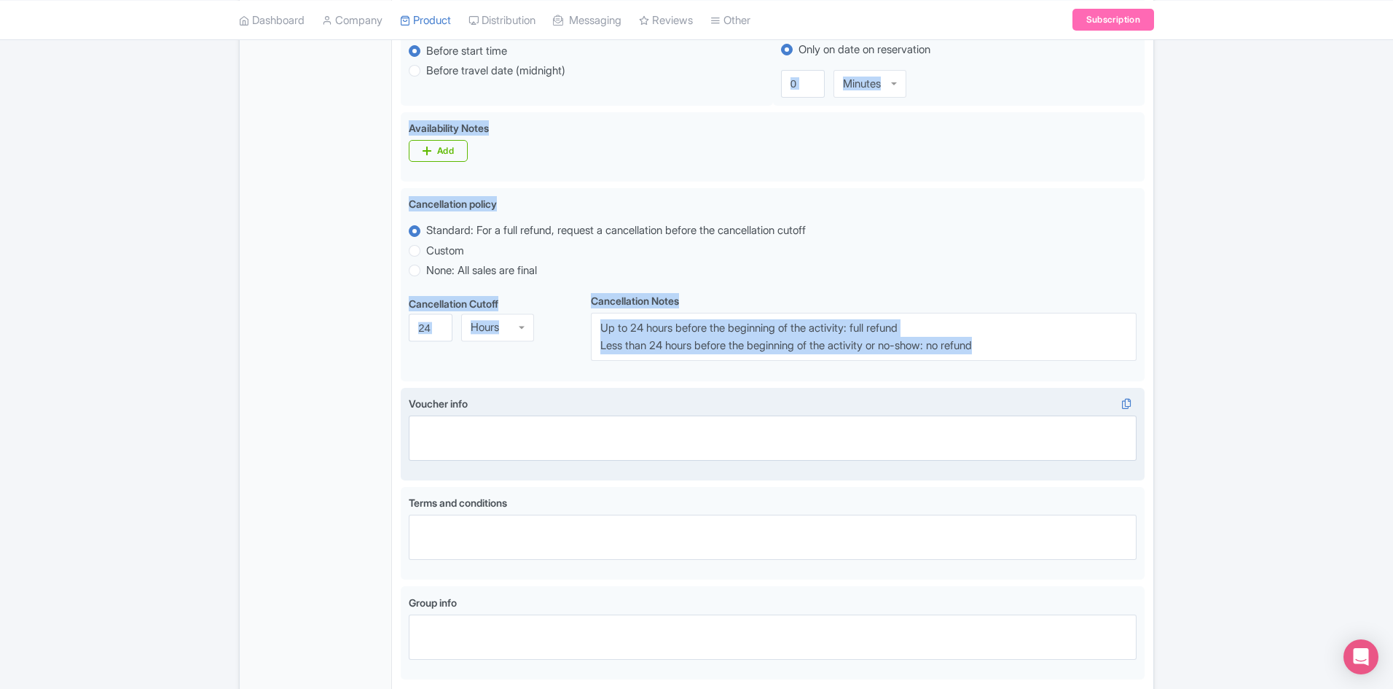
drag, startPoint x: 375, startPoint y: 423, endPoint x: 823, endPoint y: 437, distance: 449.1
click at [414, 434] on div "General Booking Info Locations Settings Pricing Gallery Itinerary FAQs Naples D…" at bounding box center [697, 201] width 914 height 1078
click at [1224, 385] on div "Success Product updated successfully ← Back to Products Naples Day Trip with Hi…" at bounding box center [696, 147] width 1393 height 1186
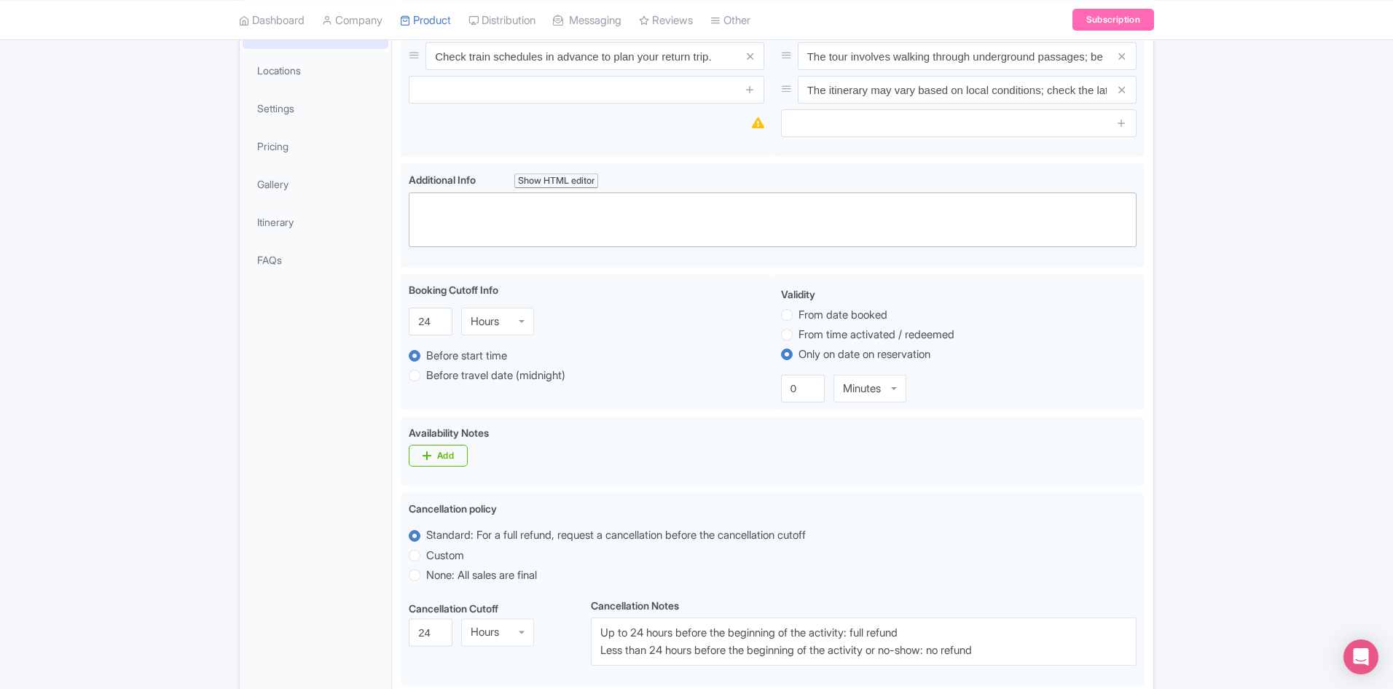
scroll to position [73, 0]
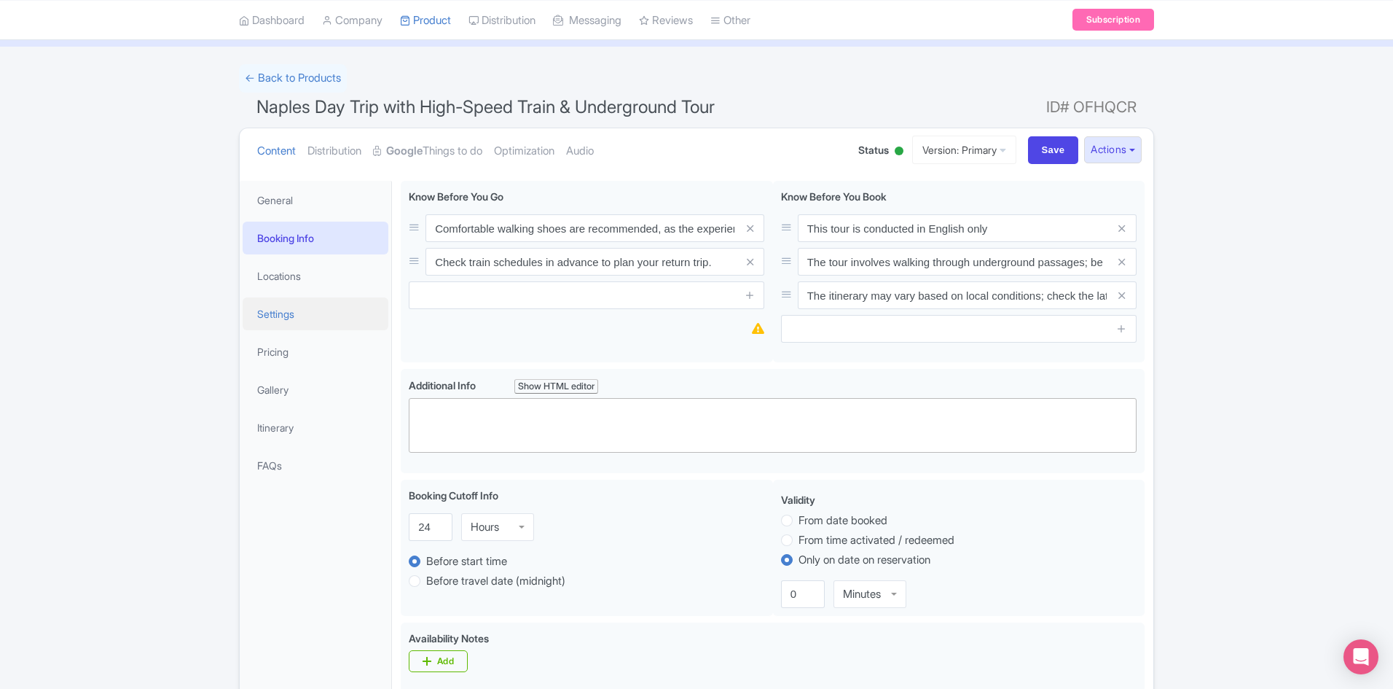
click at [297, 315] on link "Settings" at bounding box center [316, 313] width 146 height 33
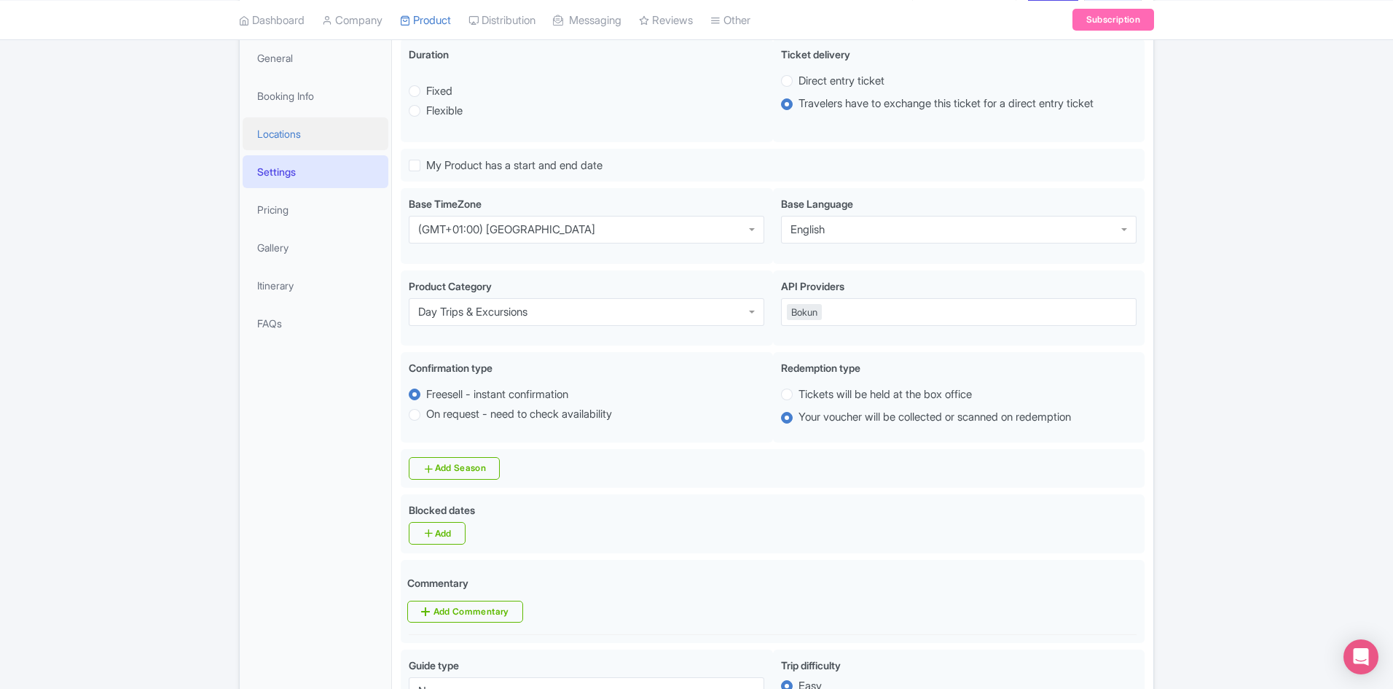
scroll to position [0, 0]
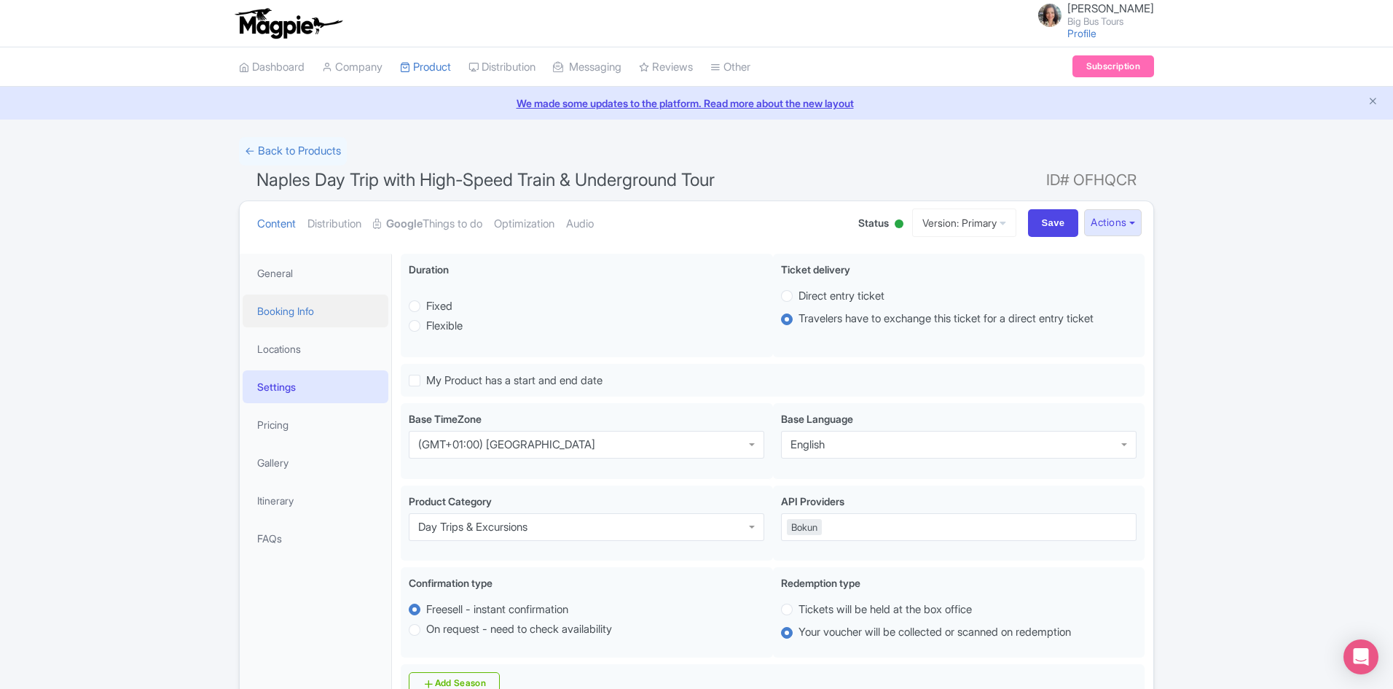
click at [275, 305] on link "Booking Info" at bounding box center [316, 310] width 146 height 33
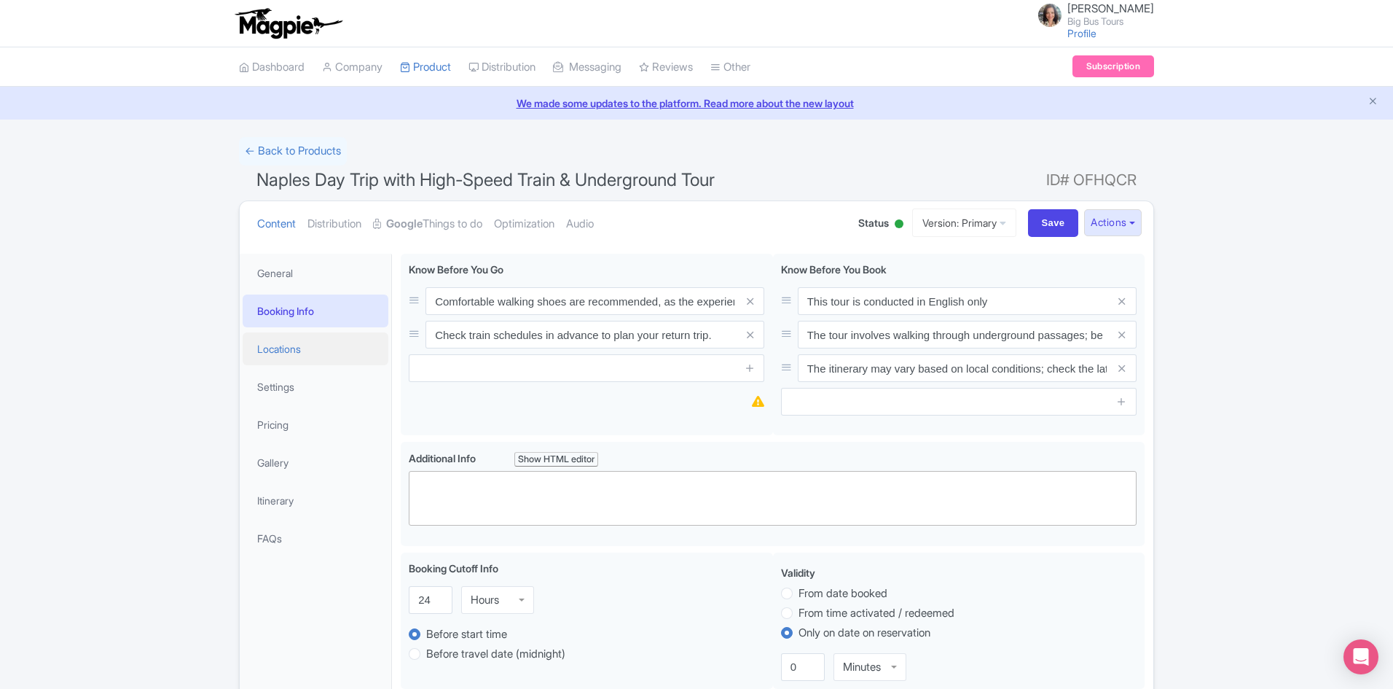
drag, startPoint x: 292, startPoint y: 348, endPoint x: 313, endPoint y: 361, distance: 24.5
click at [293, 348] on link "Locations" at bounding box center [316, 348] width 146 height 33
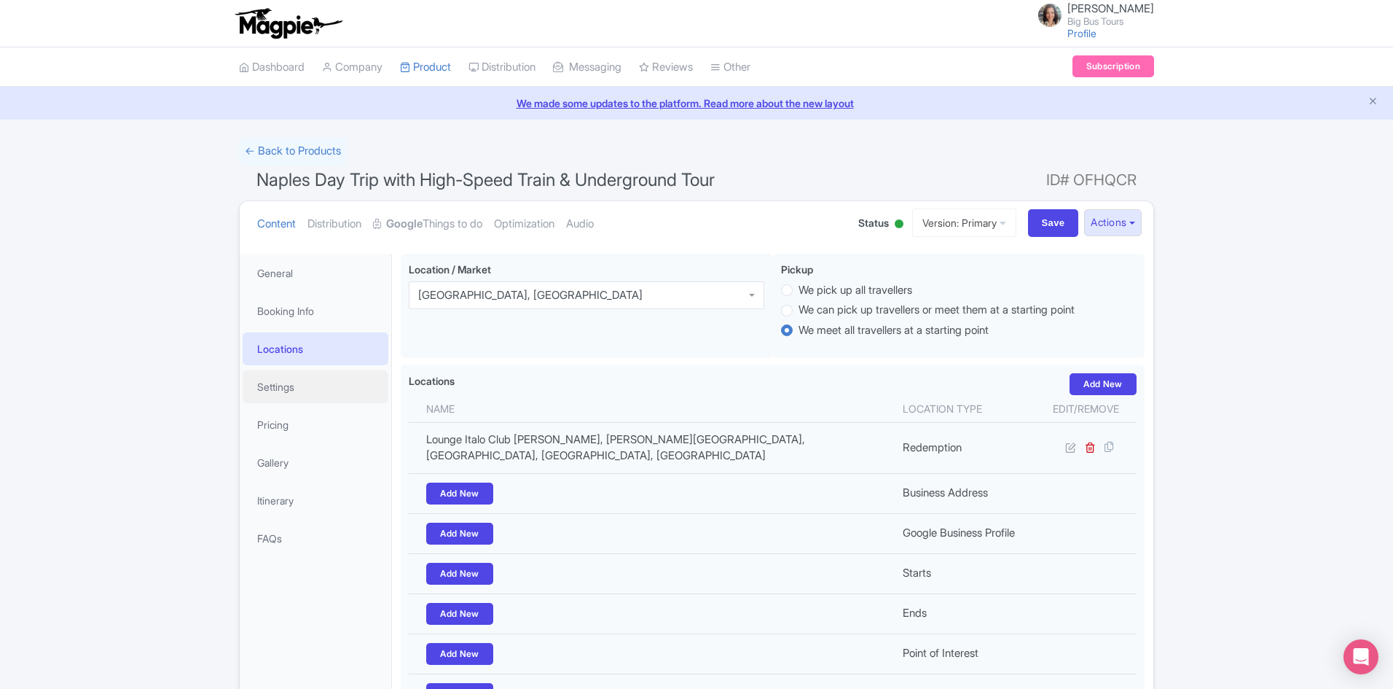
drag, startPoint x: 277, startPoint y: 384, endPoint x: 550, endPoint y: 421, distance: 275.8
click at [277, 384] on link "Settings" at bounding box center [316, 386] width 146 height 33
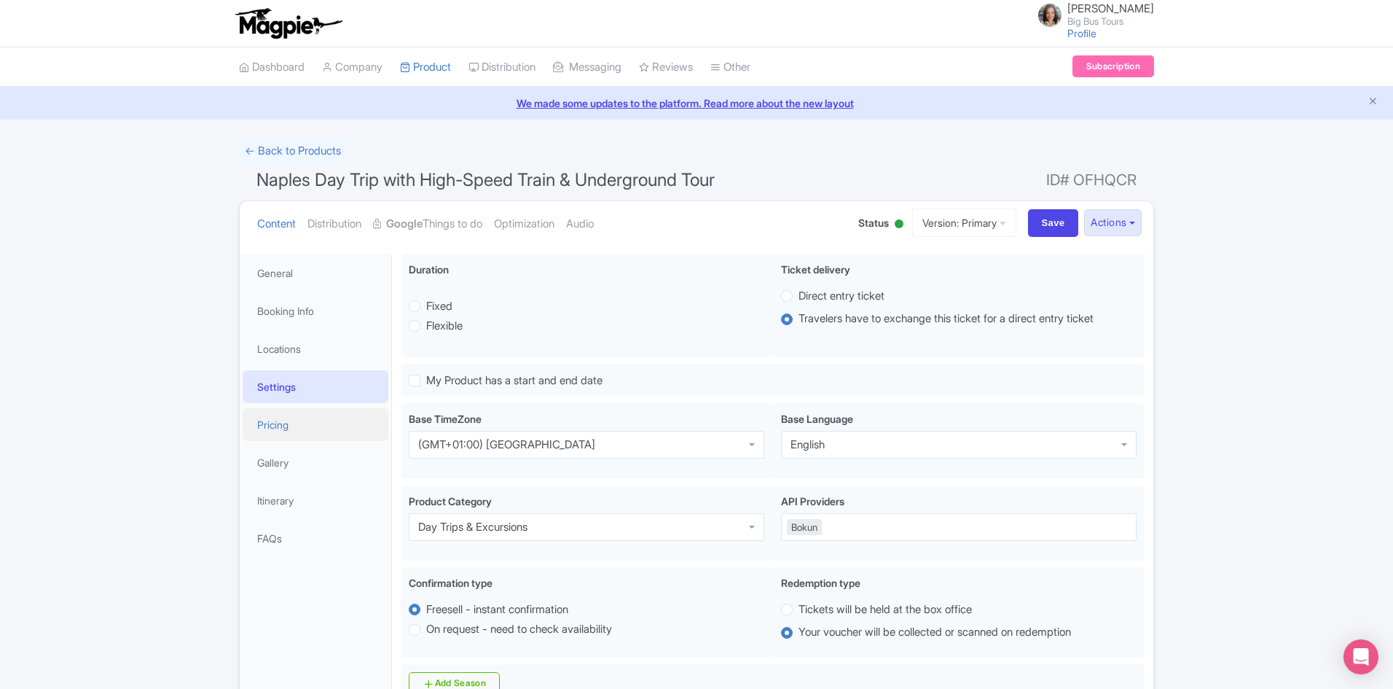
click at [275, 424] on link "Pricing" at bounding box center [316, 424] width 146 height 33
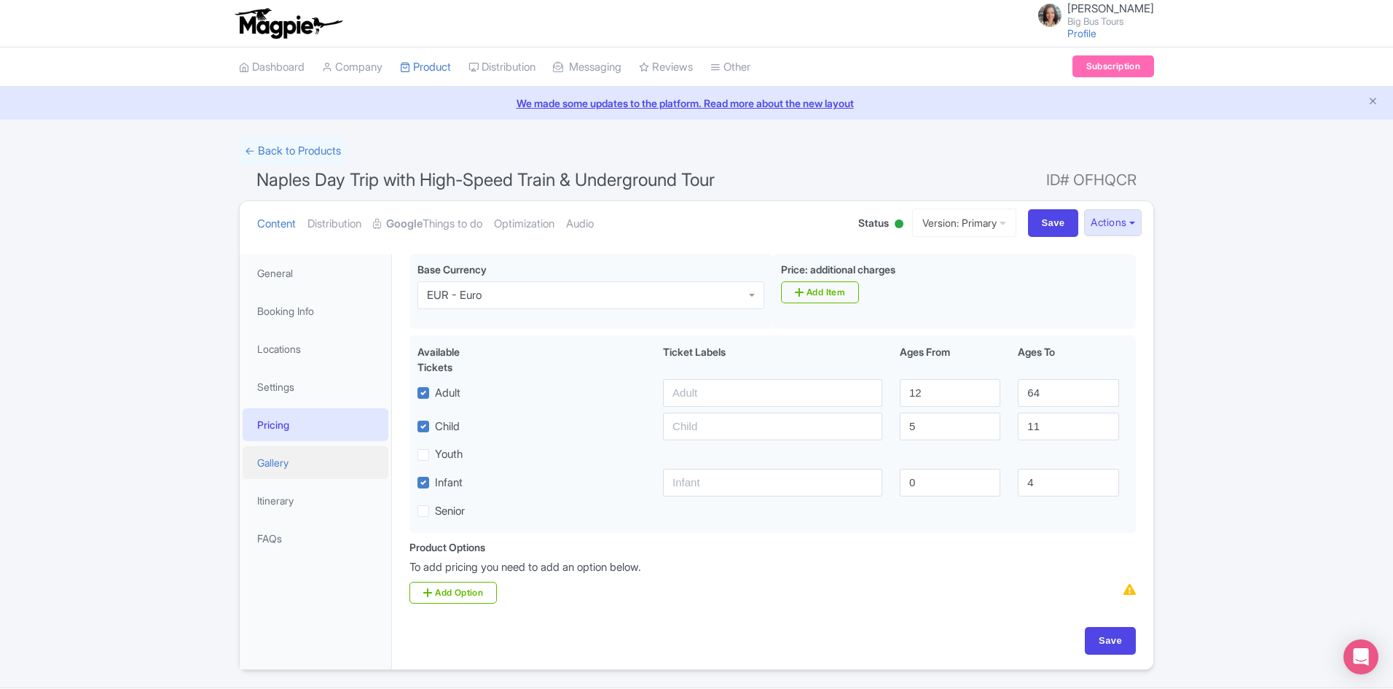
click at [264, 470] on link "Gallery" at bounding box center [316, 462] width 146 height 33
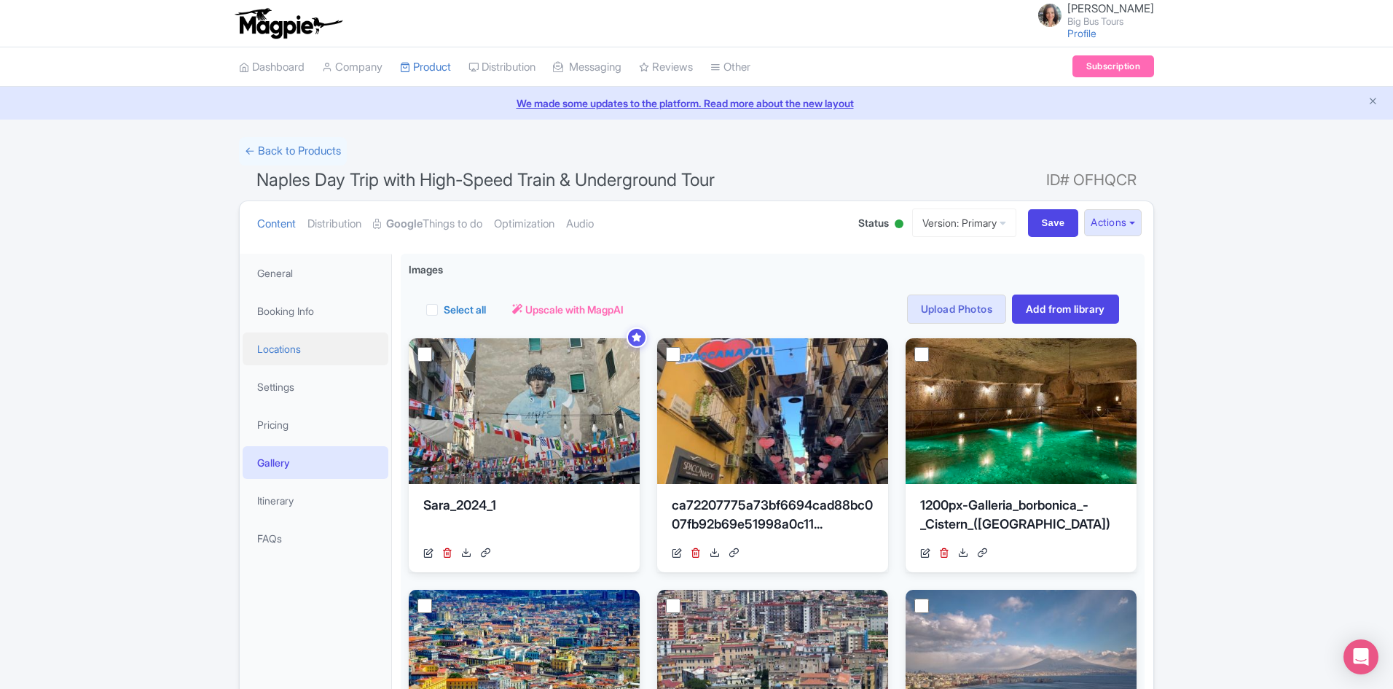
click at [297, 349] on link "Locations" at bounding box center [316, 348] width 146 height 33
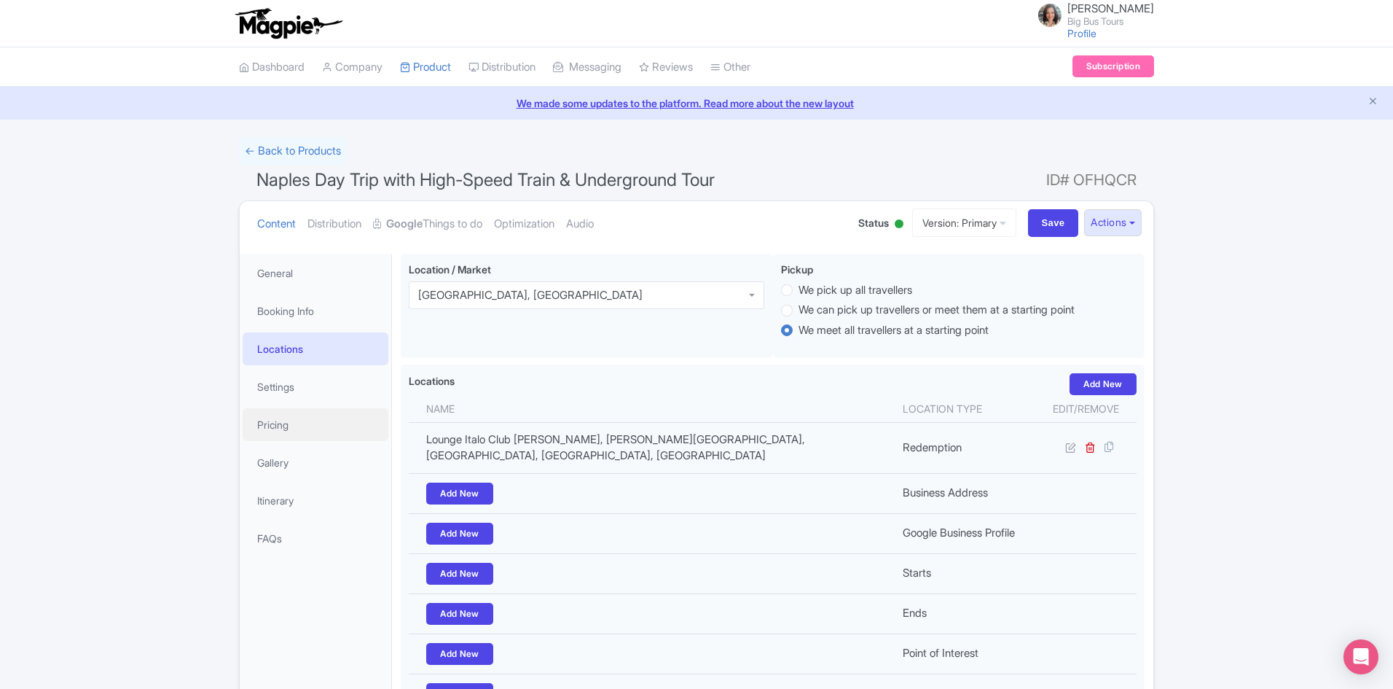
drag, startPoint x: 262, startPoint y: 419, endPoint x: 303, endPoint y: 407, distance: 43.1
click at [262, 420] on link "Pricing" at bounding box center [316, 424] width 146 height 33
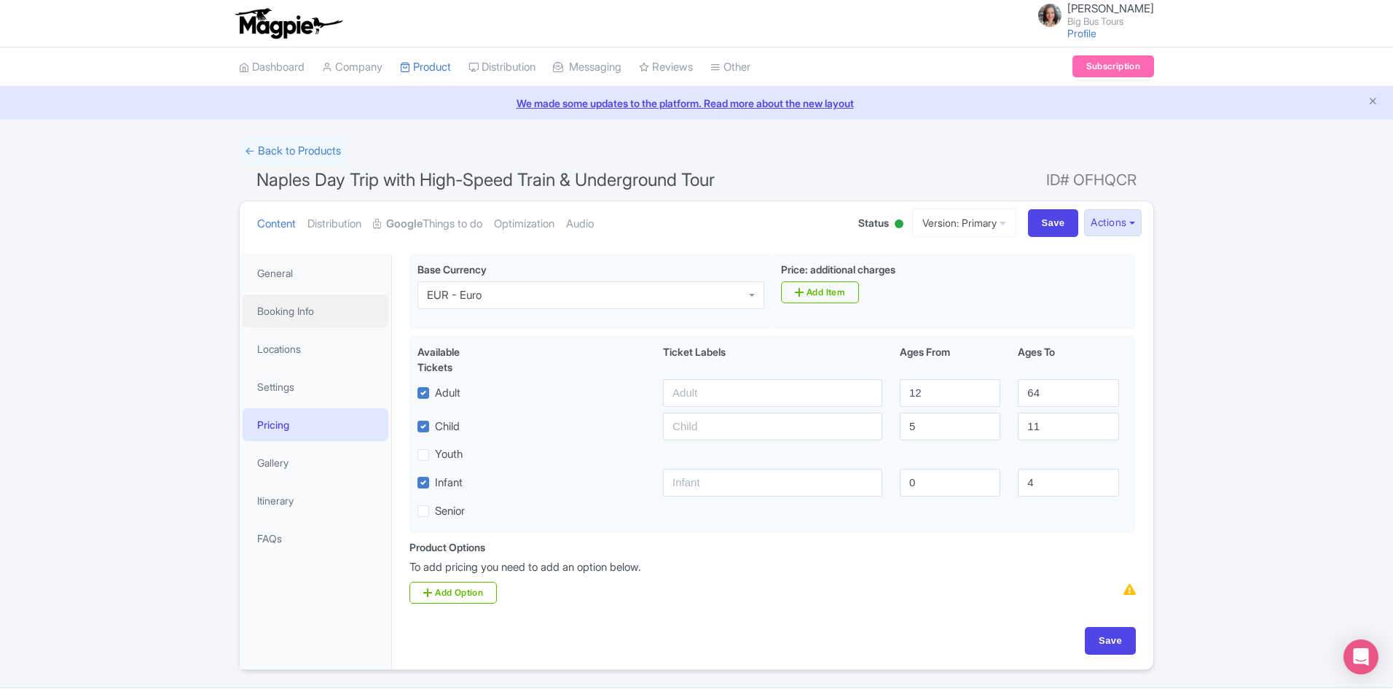
drag, startPoint x: 275, startPoint y: 307, endPoint x: 462, endPoint y: 366, distance: 196.1
click at [276, 307] on link "Booking Info" at bounding box center [316, 310] width 146 height 33
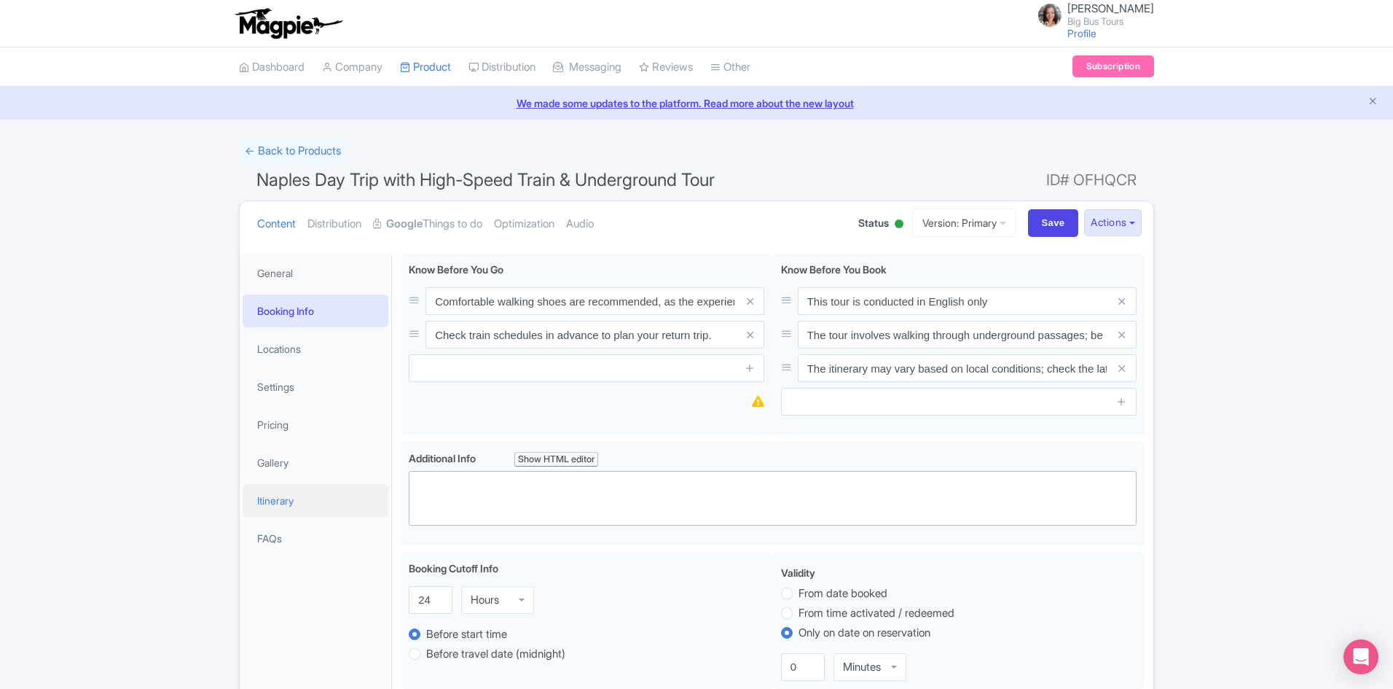
click at [267, 490] on link "Itinerary" at bounding box center [316, 500] width 146 height 33
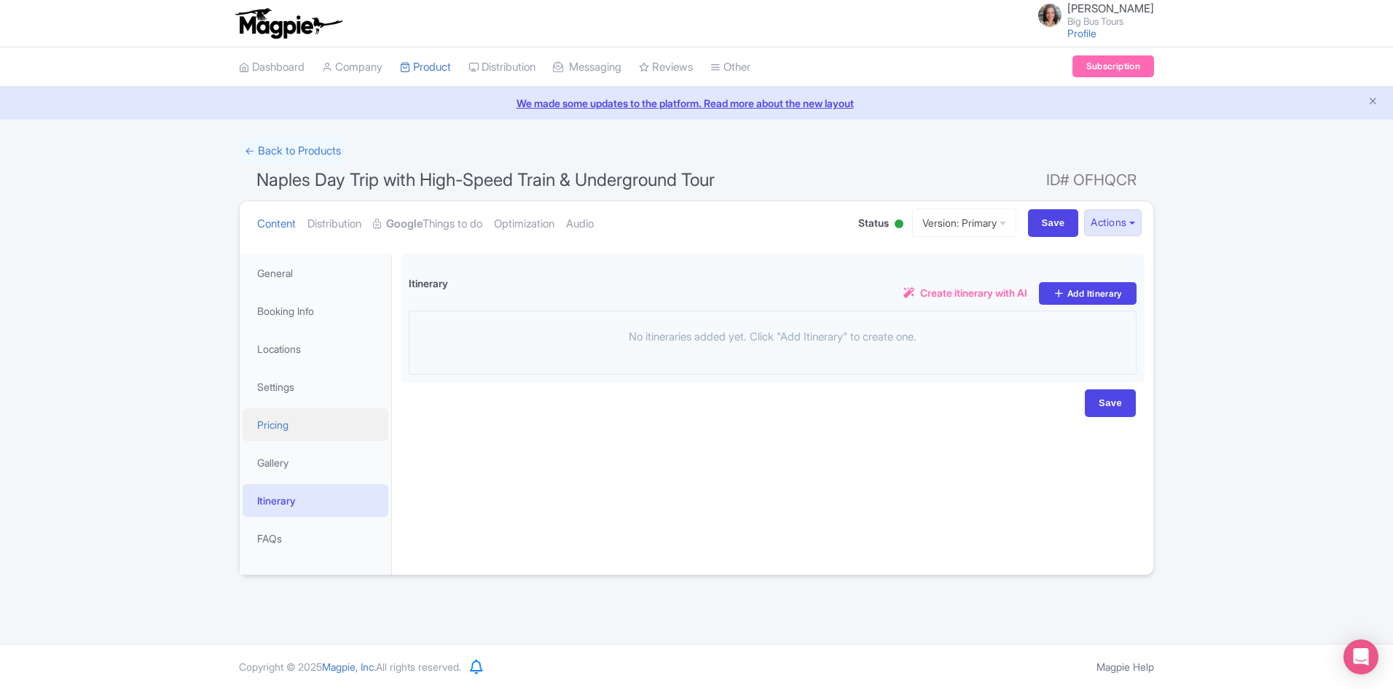
click at [269, 422] on link "Pricing" at bounding box center [316, 424] width 146 height 33
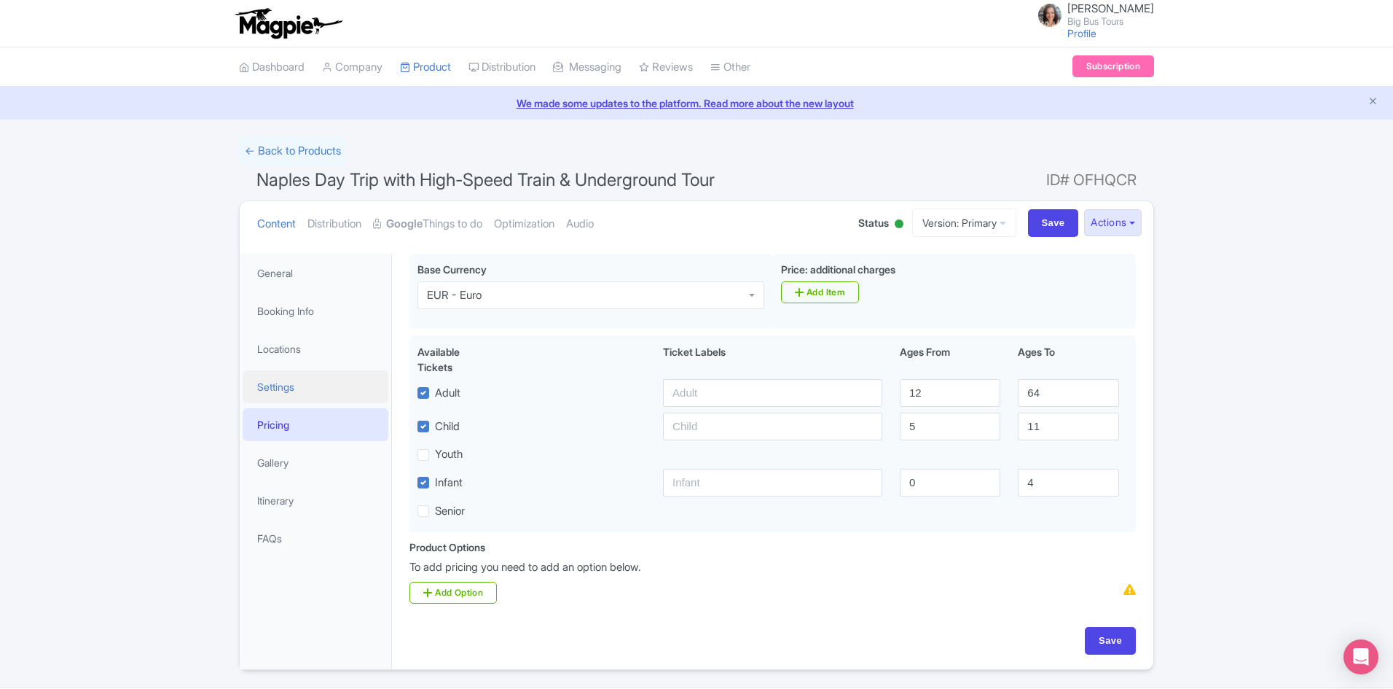
click at [271, 383] on link "Settings" at bounding box center [316, 386] width 146 height 33
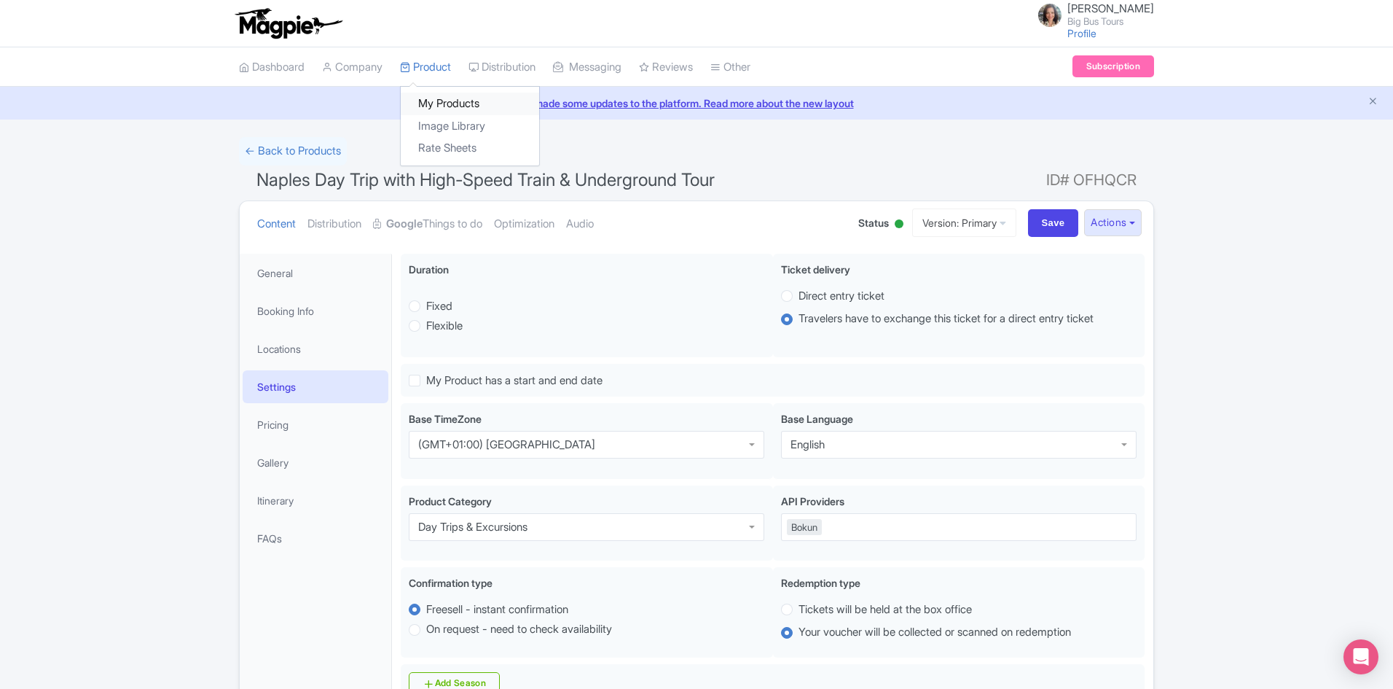
drag, startPoint x: 448, startPoint y: 97, endPoint x: 452, endPoint y: 107, distance: 10.8
click at [448, 97] on link "My Products" at bounding box center [470, 104] width 138 height 23
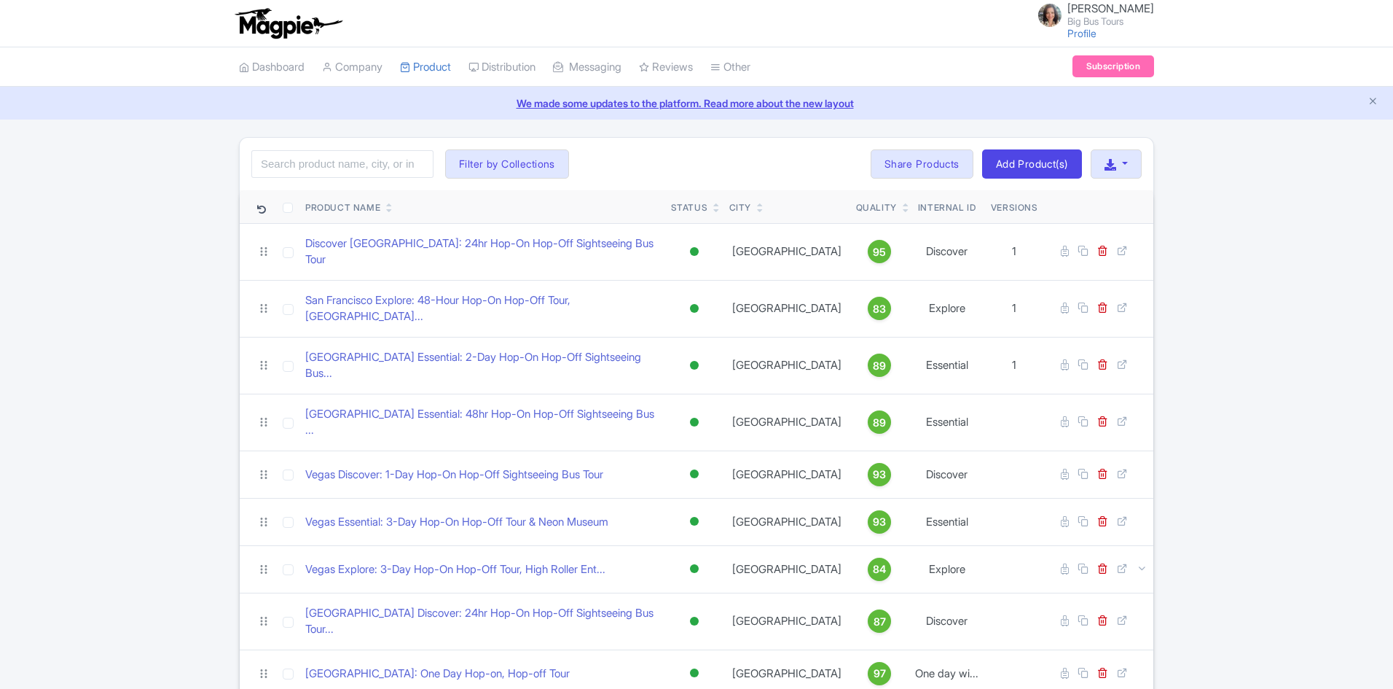
click at [346, 163] on input "search" at bounding box center [342, 164] width 182 height 28
type input "[GEOGRAPHIC_DATA]"
click button "Search" at bounding box center [0, 0] width 0 height 0
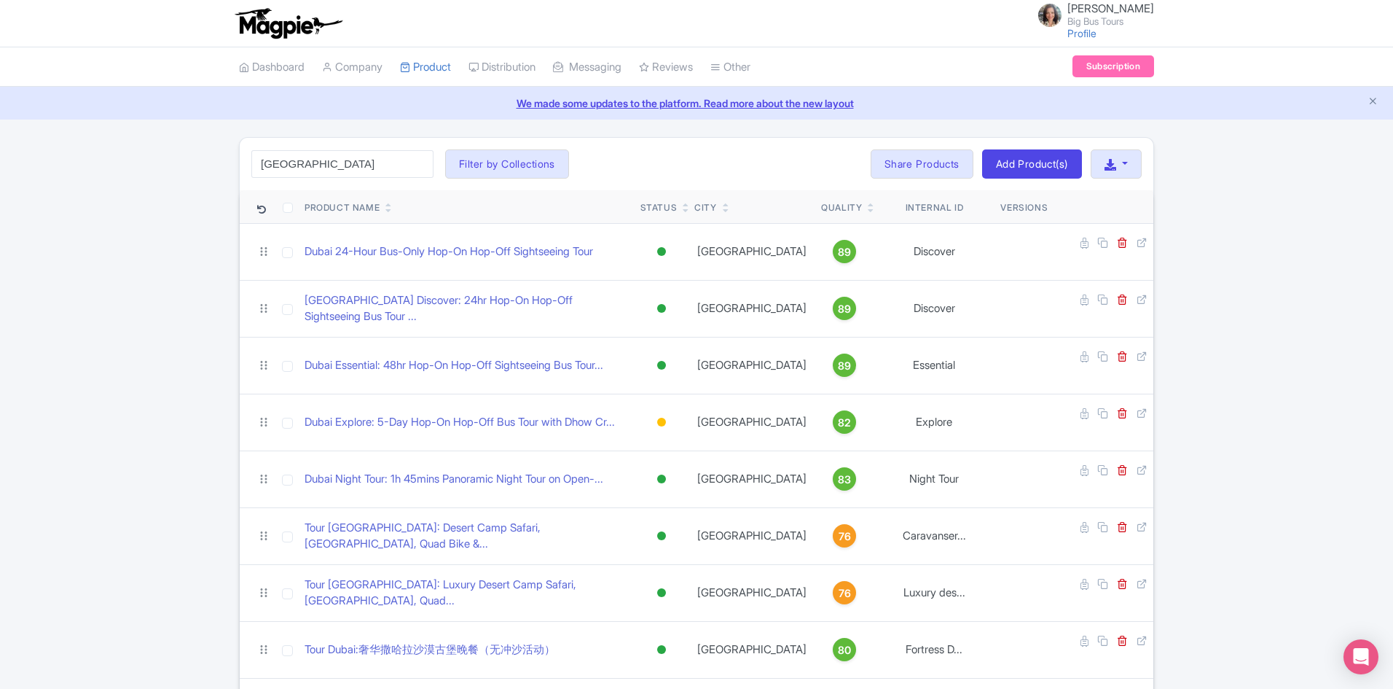
drag, startPoint x: 632, startPoint y: 162, endPoint x: 618, endPoint y: 170, distance: 16.6
click at [632, 161] on div "[GEOGRAPHIC_DATA] Search Filter by Collections [PERSON_NAME] License [PERSON_NA…" at bounding box center [697, 164] width 914 height 52
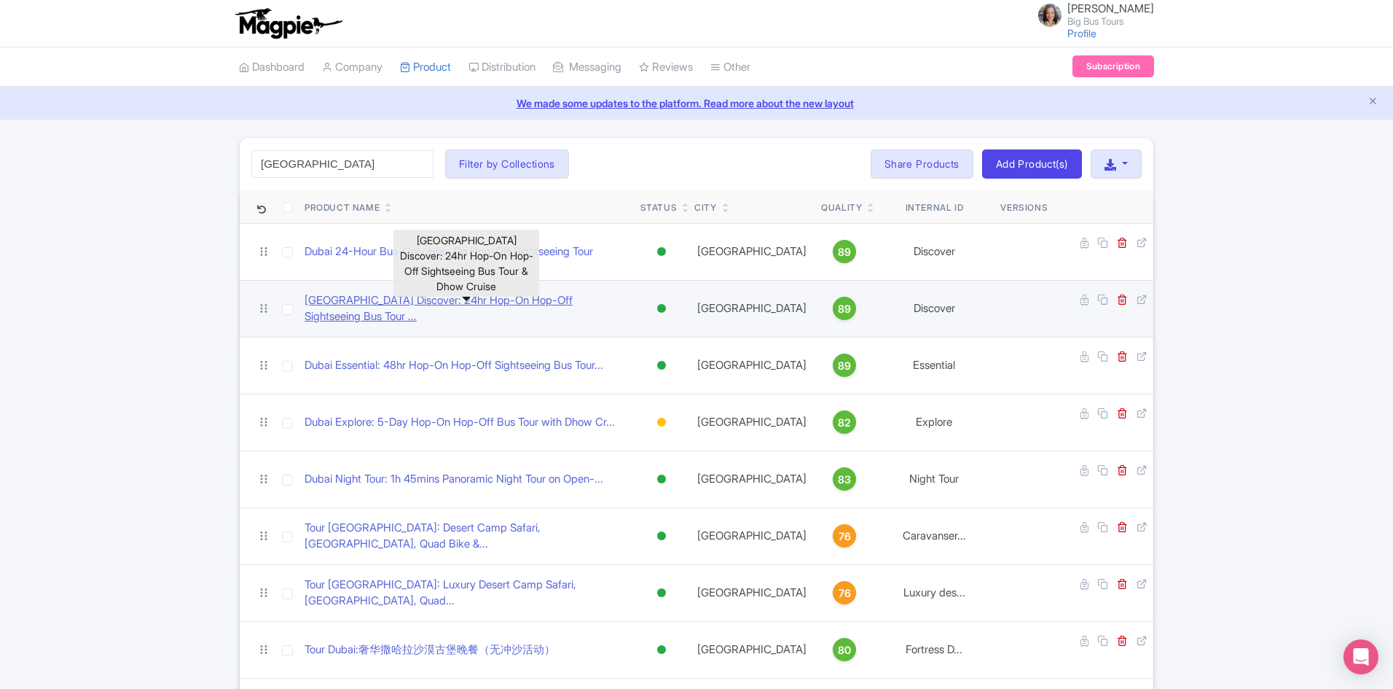
click at [439, 297] on link "[GEOGRAPHIC_DATA] Discover: 24hr Hop-On Hop-Off Sightseeing Bus Tour ..." at bounding box center [467, 308] width 324 height 33
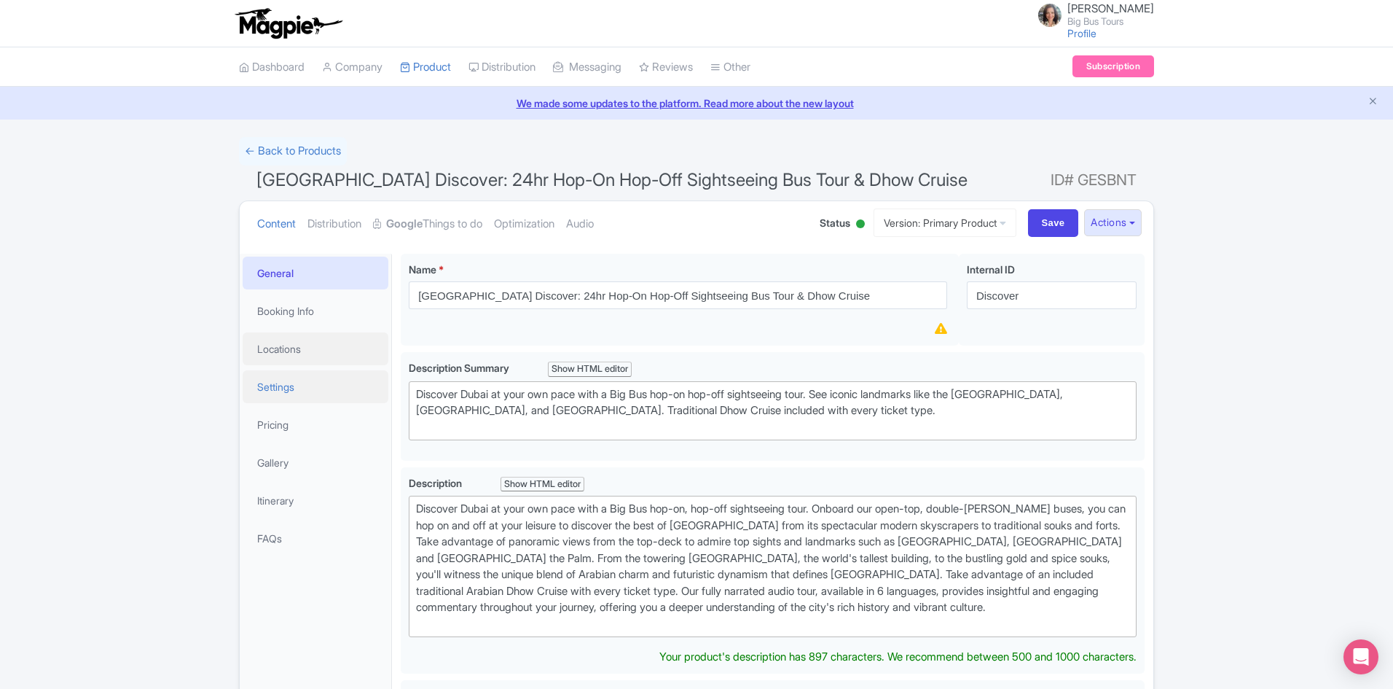
drag, startPoint x: 270, startPoint y: 352, endPoint x: 270, endPoint y: 379, distance: 27.0
click at [270, 351] on link "Locations" at bounding box center [316, 348] width 146 height 33
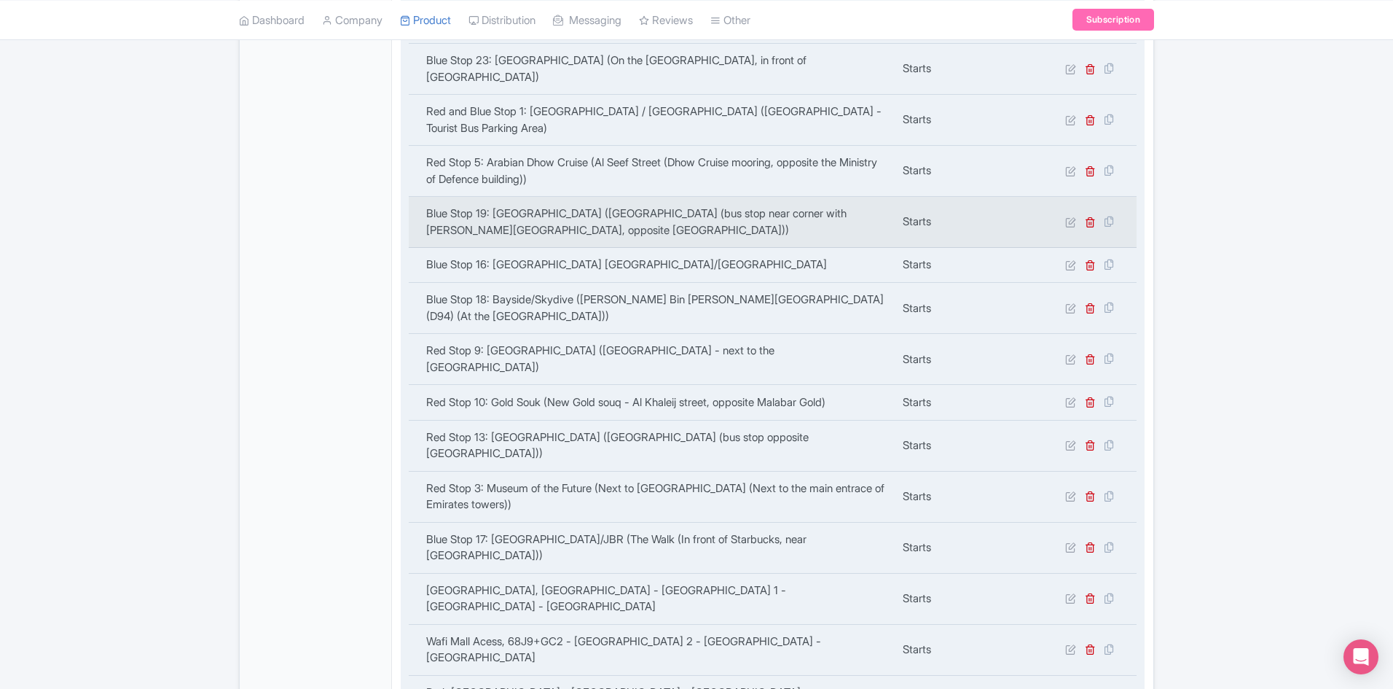
scroll to position [874, 0]
